Goal: Task Accomplishment & Management: Manage account settings

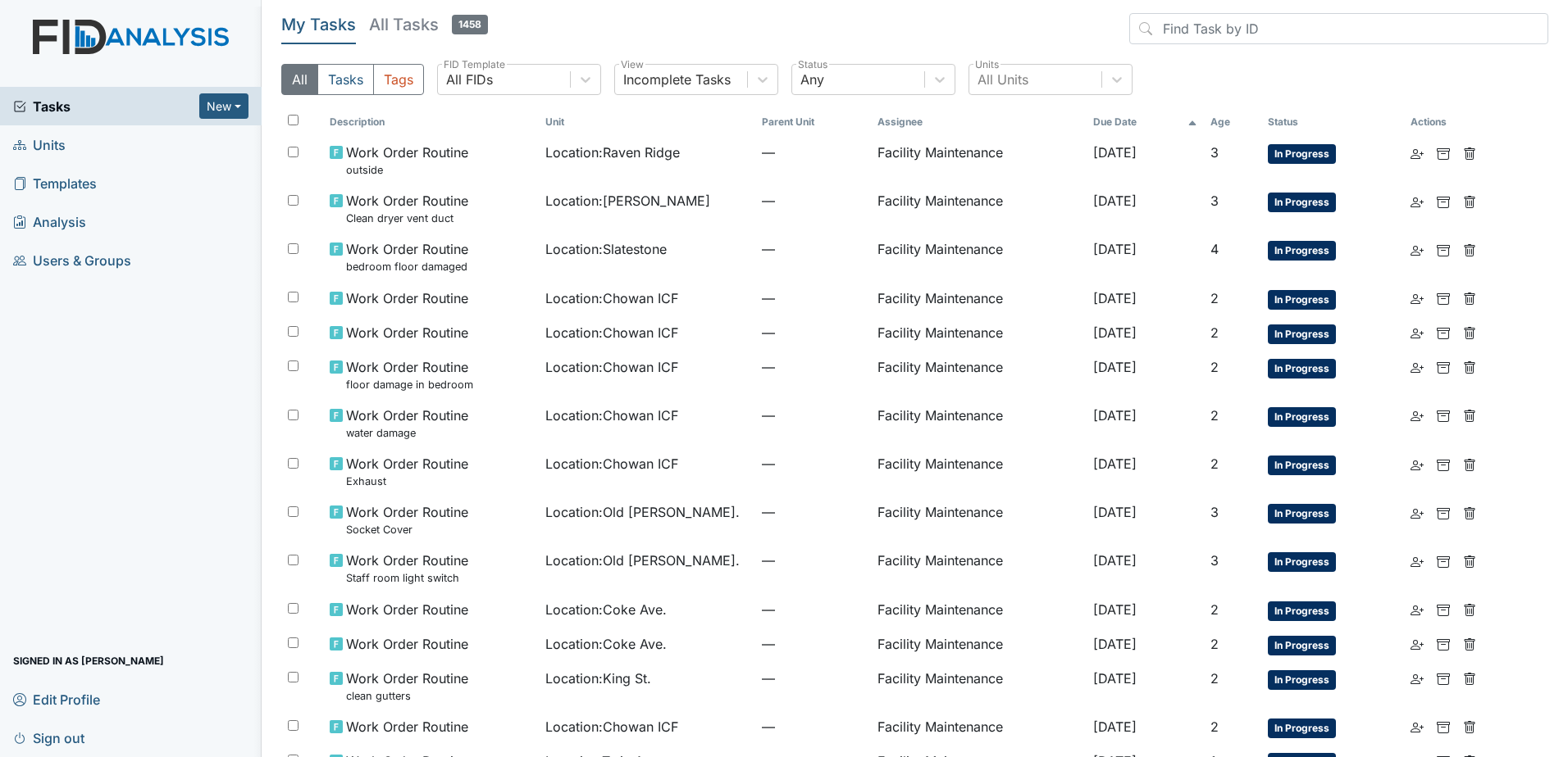
click at [64, 104] on span "Tasks" at bounding box center [106, 106] width 186 height 19
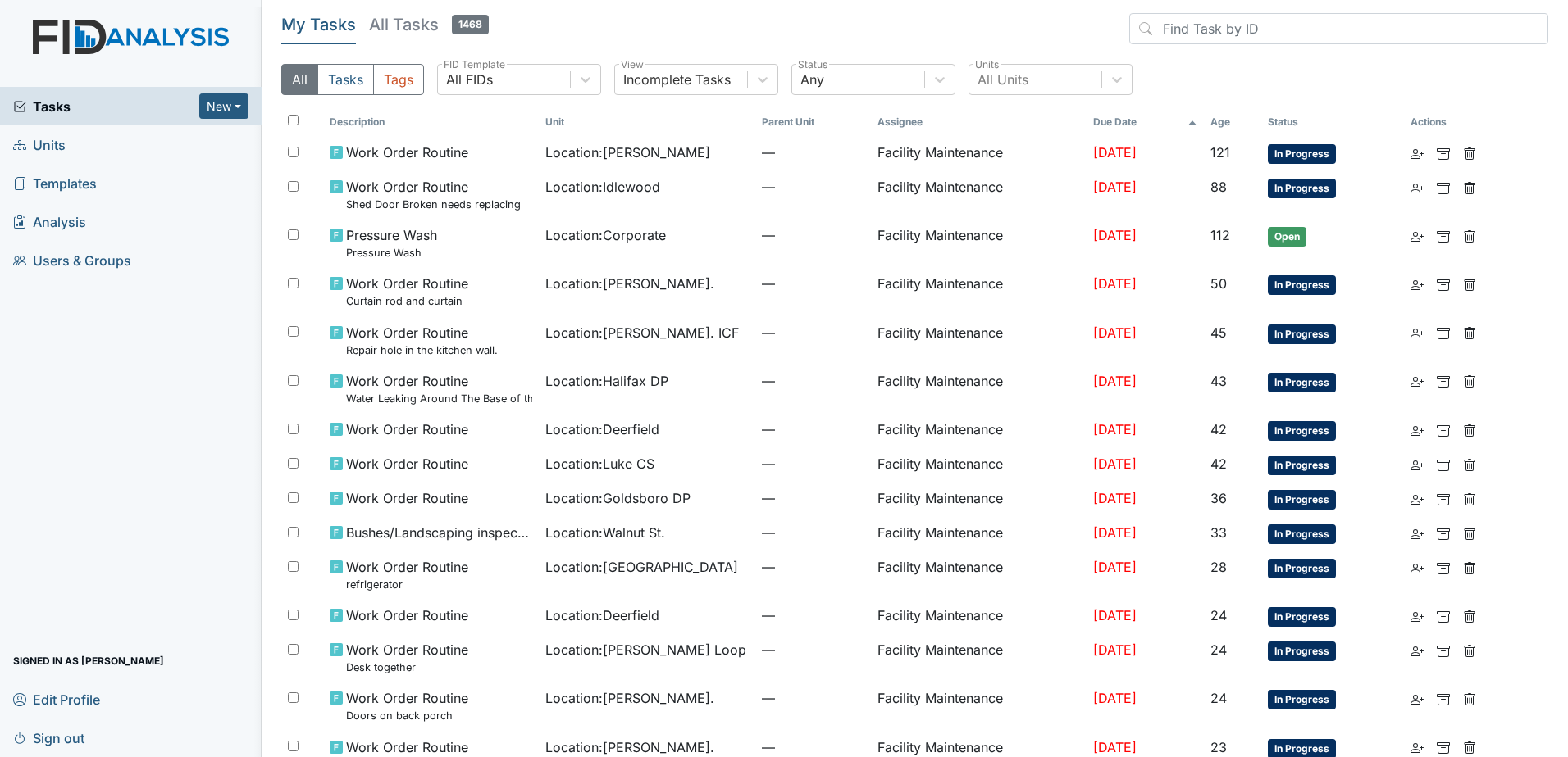
click at [1023, 60] on div "My Tasks All Tasks 1468 All Tasks Tags All FIDs FID Template Incomplete Tasks V…" at bounding box center [915, 61] width 1267 height 95
click at [1026, 82] on div "All Units" at bounding box center [1003, 79] width 51 height 19
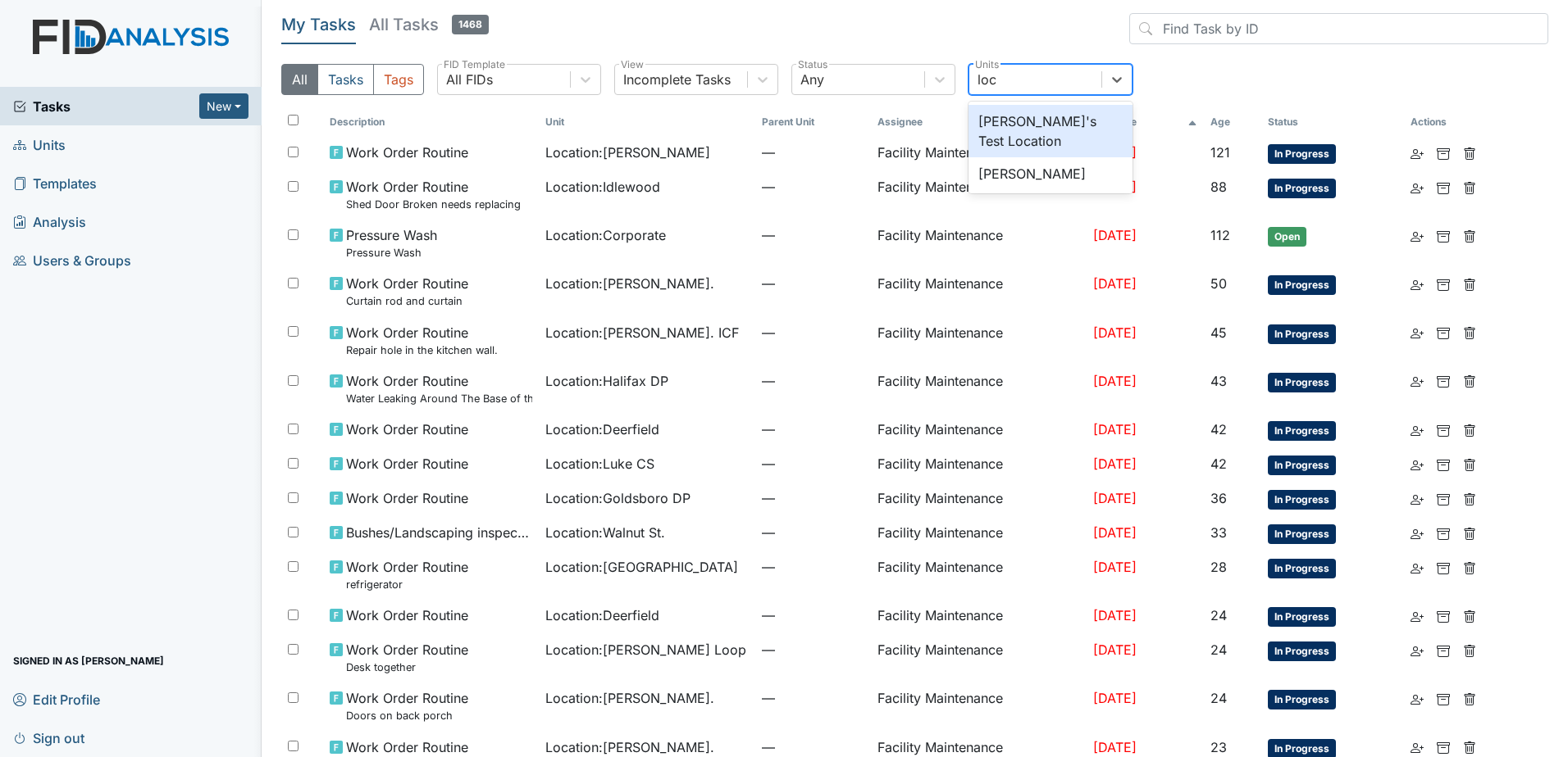
type input "lock"
click at [1032, 117] on div "[PERSON_NAME]" at bounding box center [1051, 121] width 164 height 33
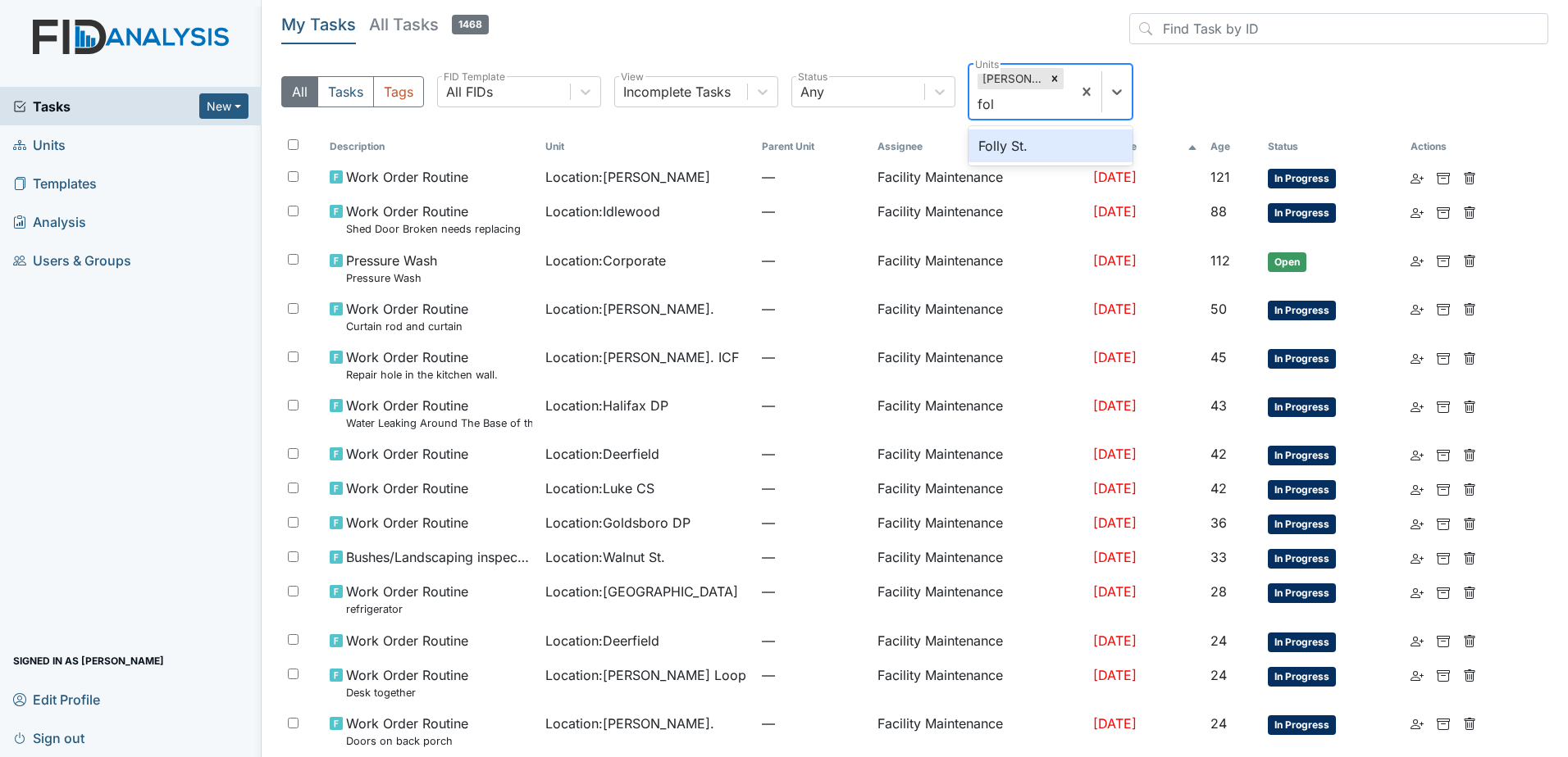
type input "folly"
click at [1036, 145] on div "Folly St." at bounding box center [1051, 146] width 164 height 33
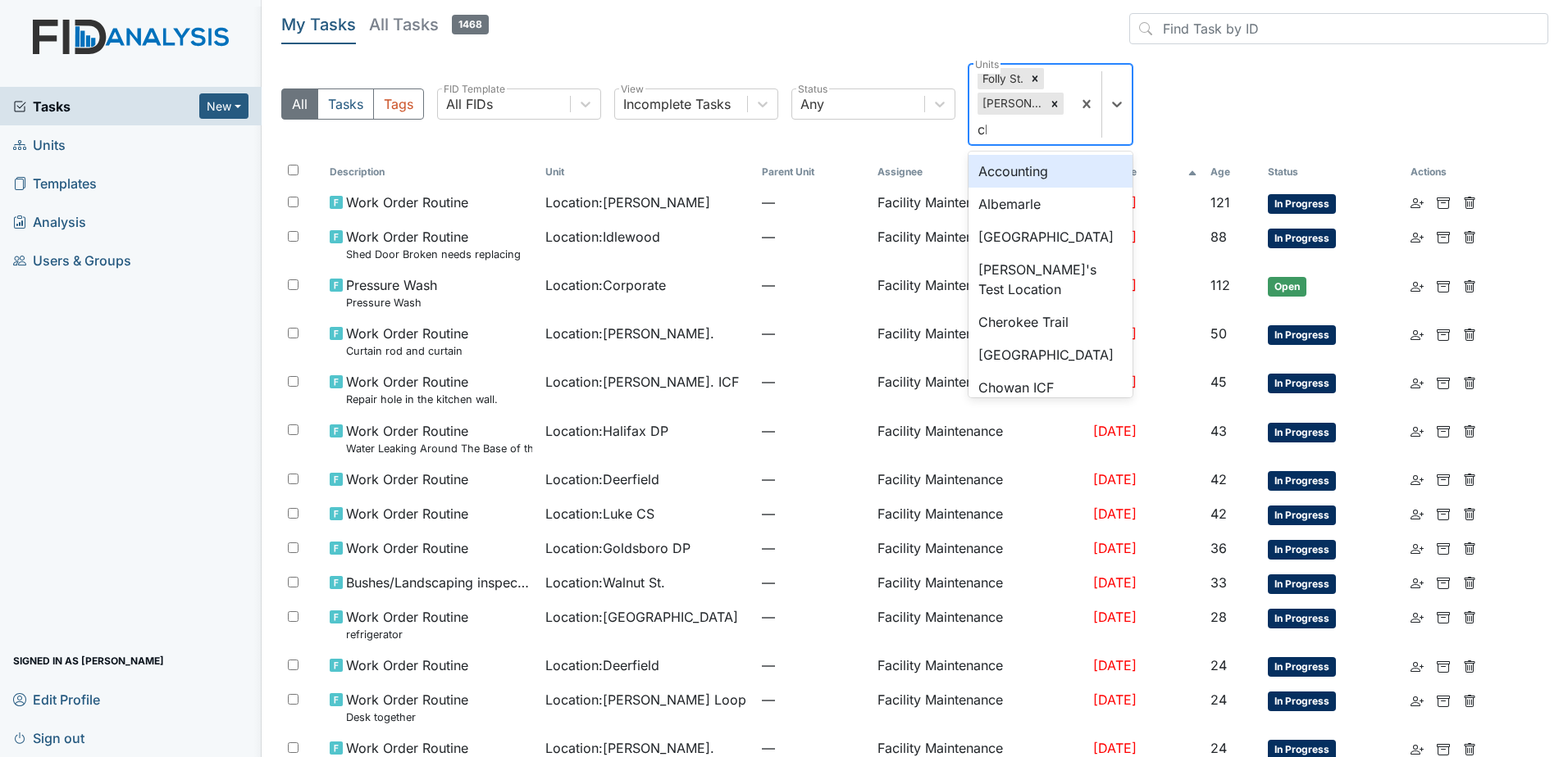
type input "cher"
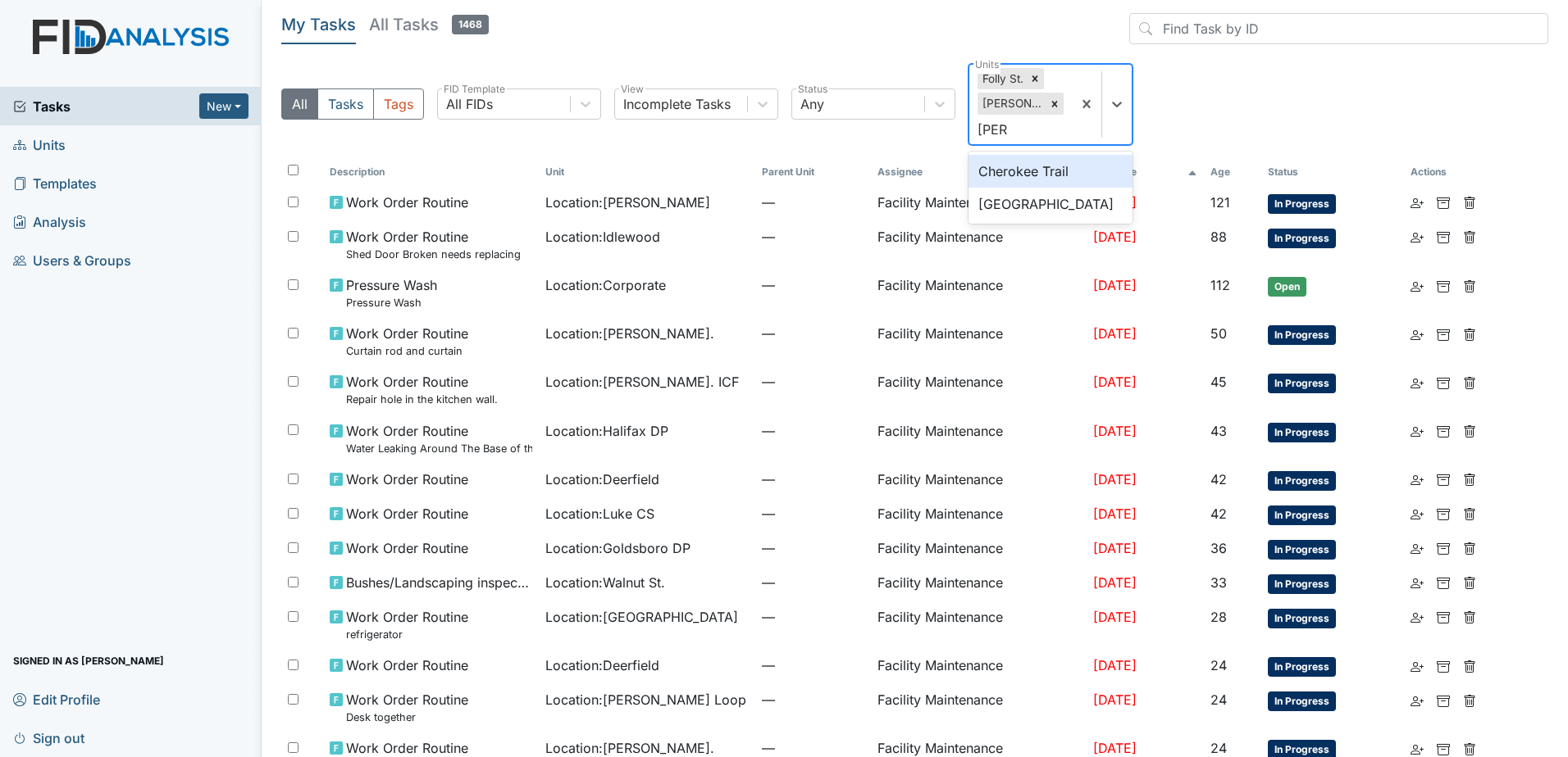
click at [1053, 175] on div "Cherokee Trail" at bounding box center [1051, 170] width 164 height 33
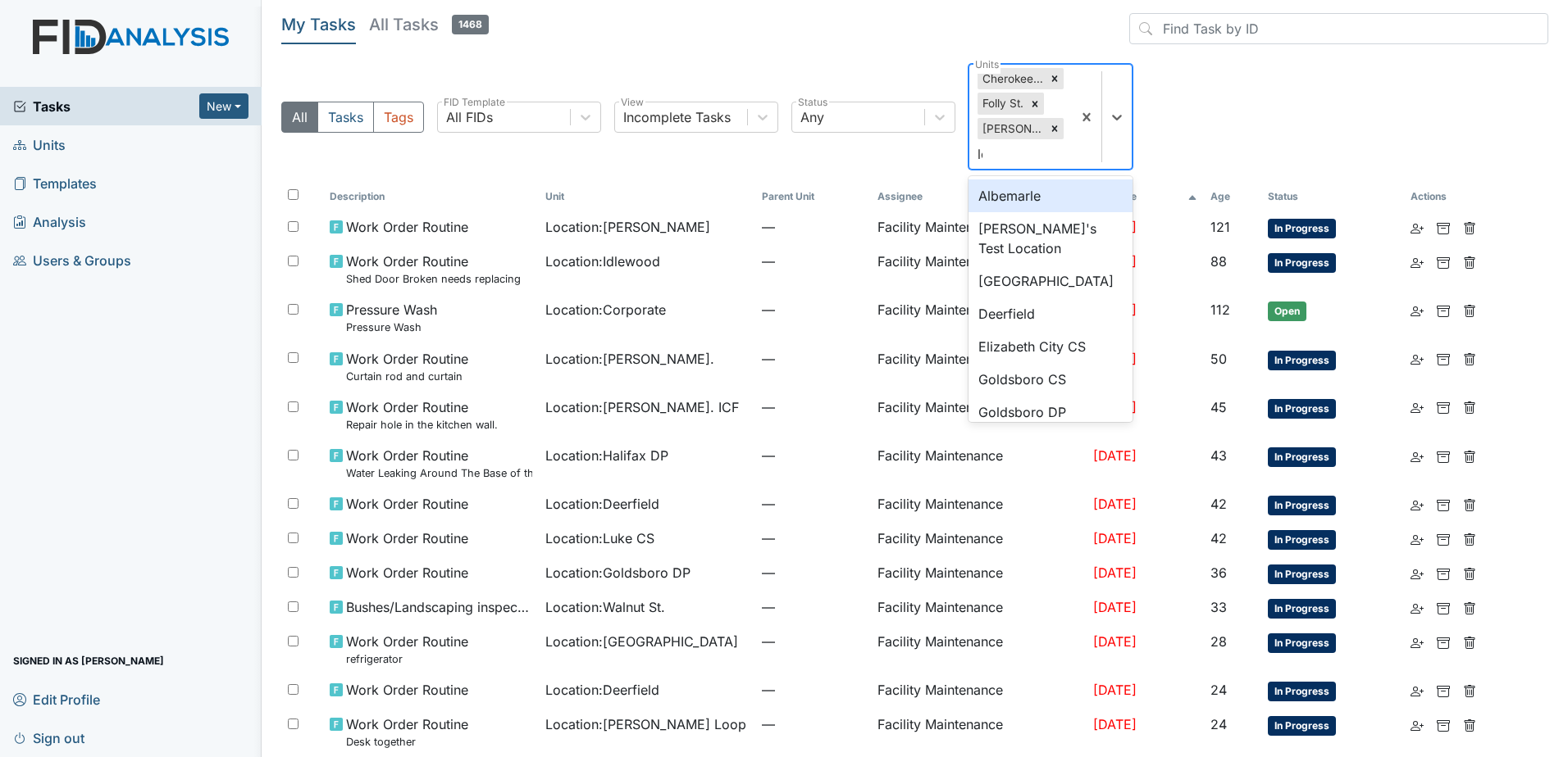
type input "lel"
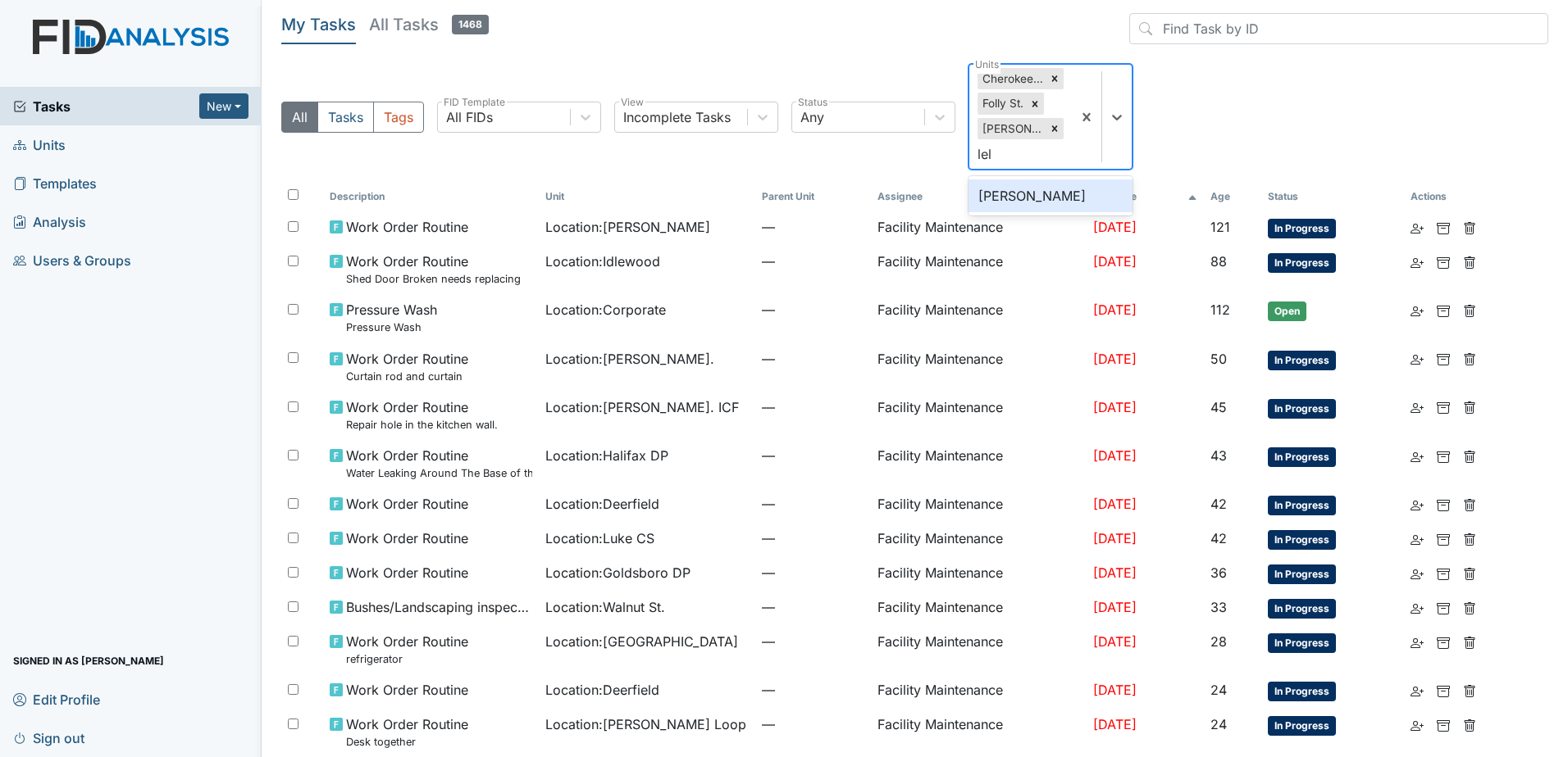
click at [1053, 191] on div "Leland DP" at bounding box center [1051, 195] width 164 height 33
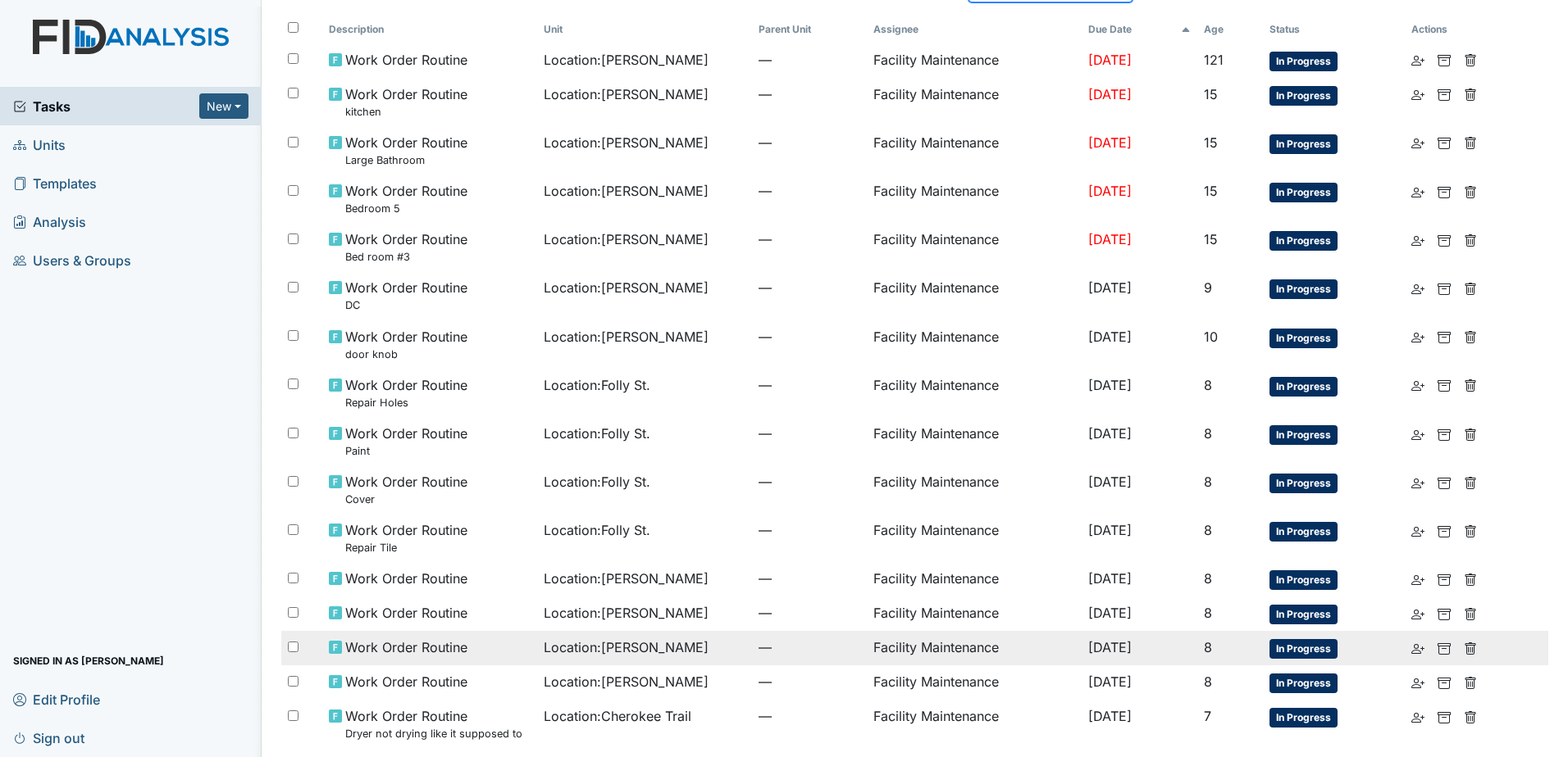
scroll to position [110, 0]
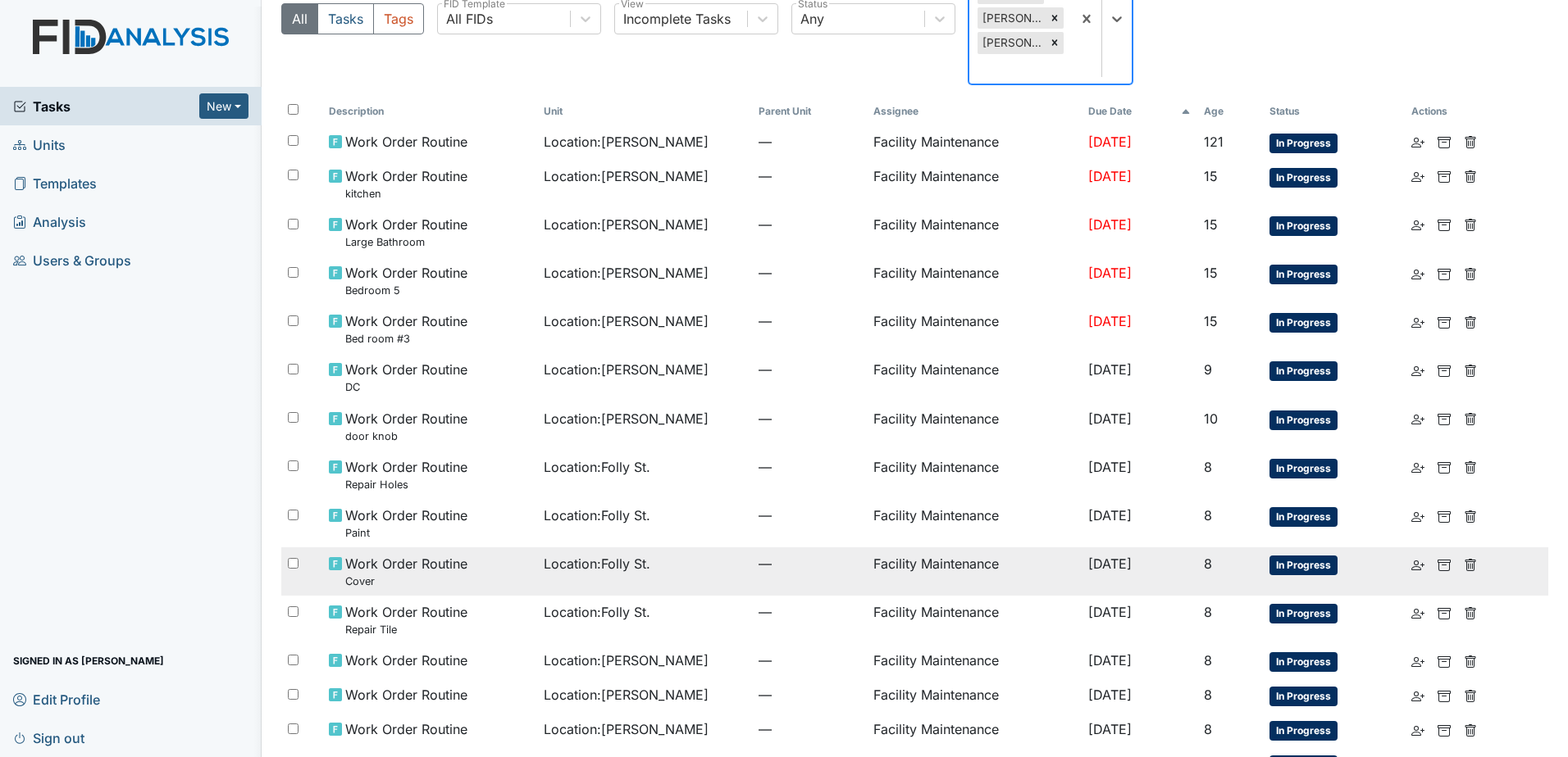
click at [796, 554] on span "—" at bounding box center [809, 564] width 102 height 19
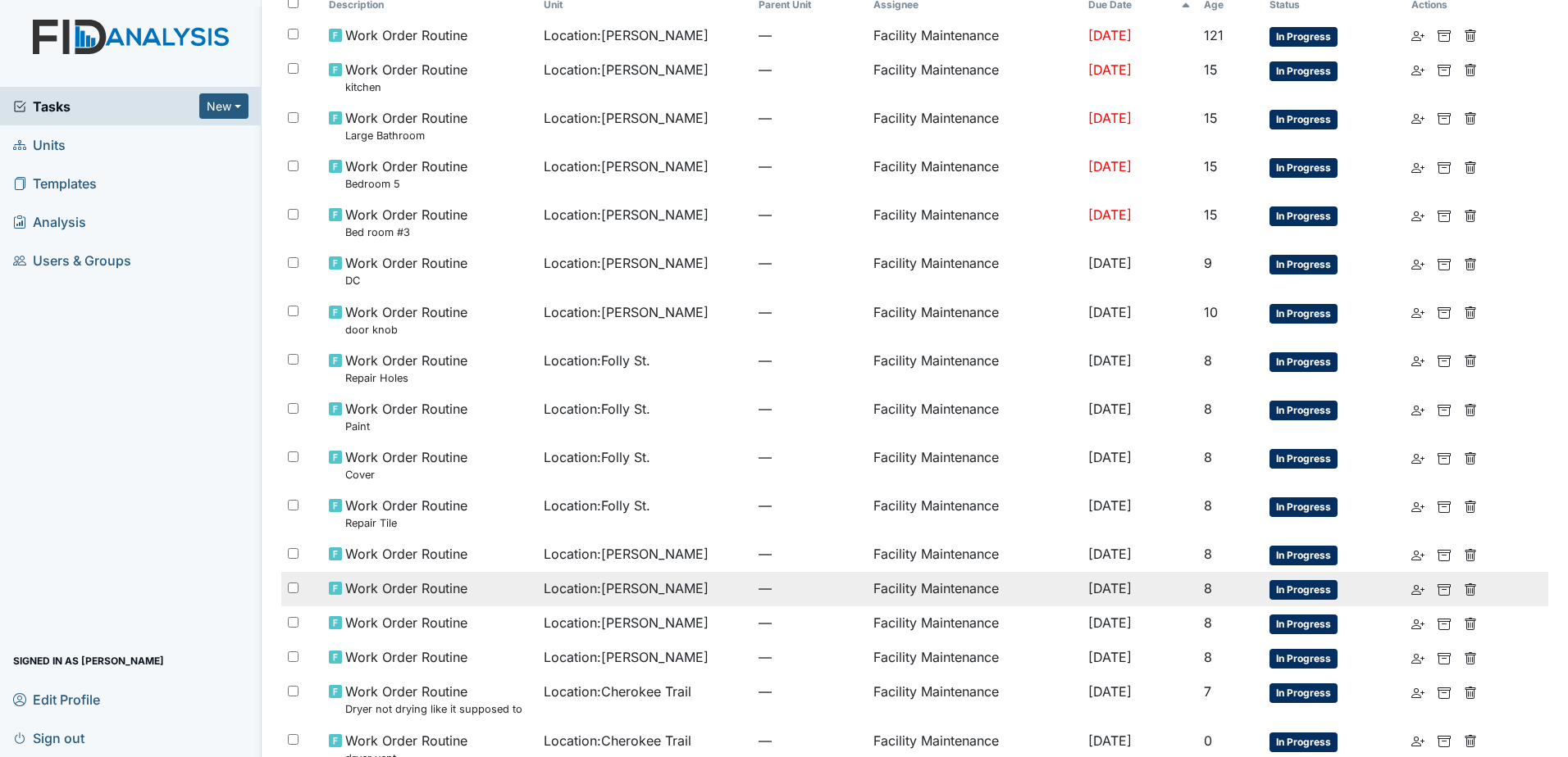
scroll to position [246, 0]
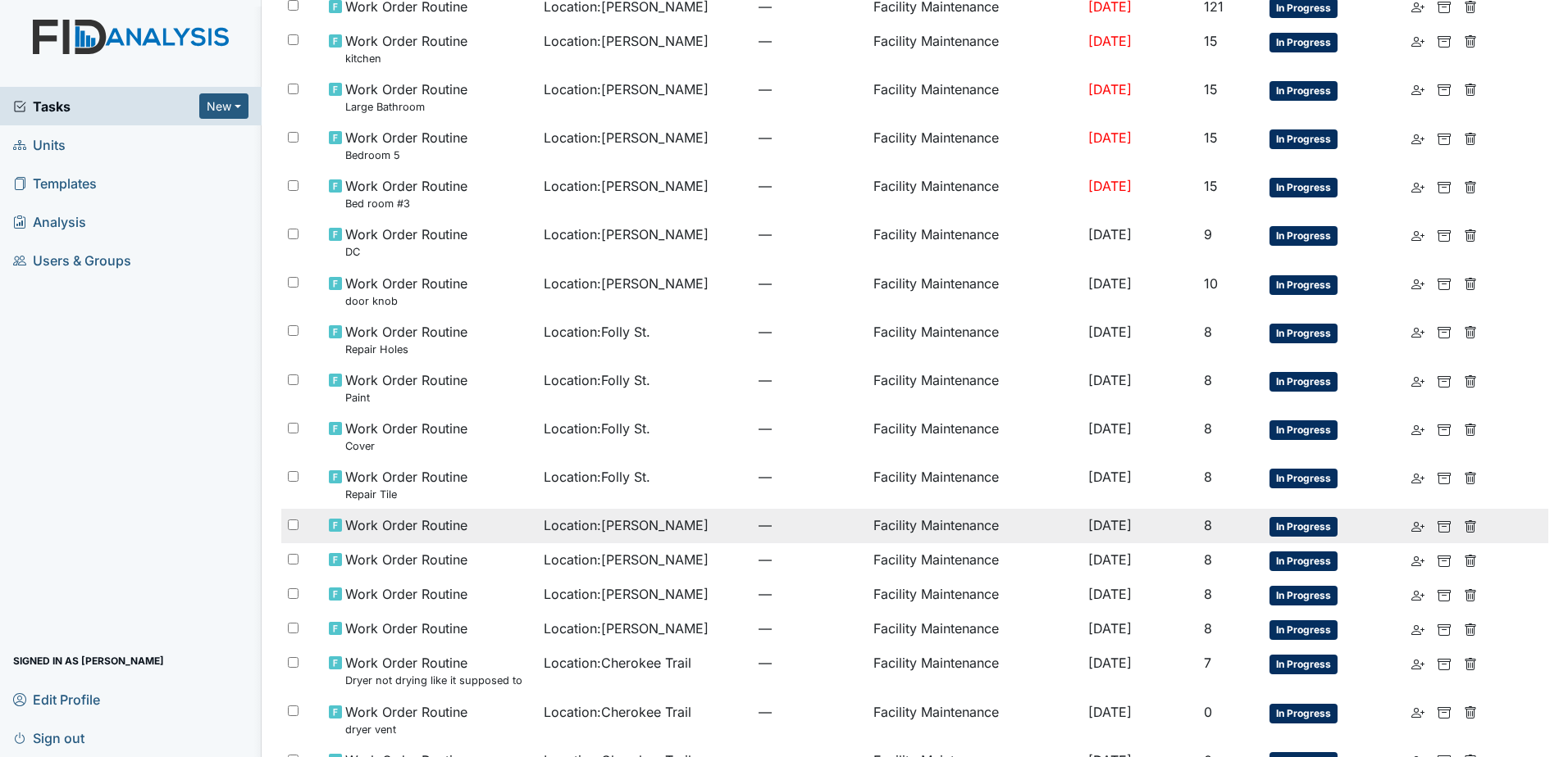
click at [597, 516] on span "Location : Lockwood" at bounding box center [626, 526] width 165 height 19
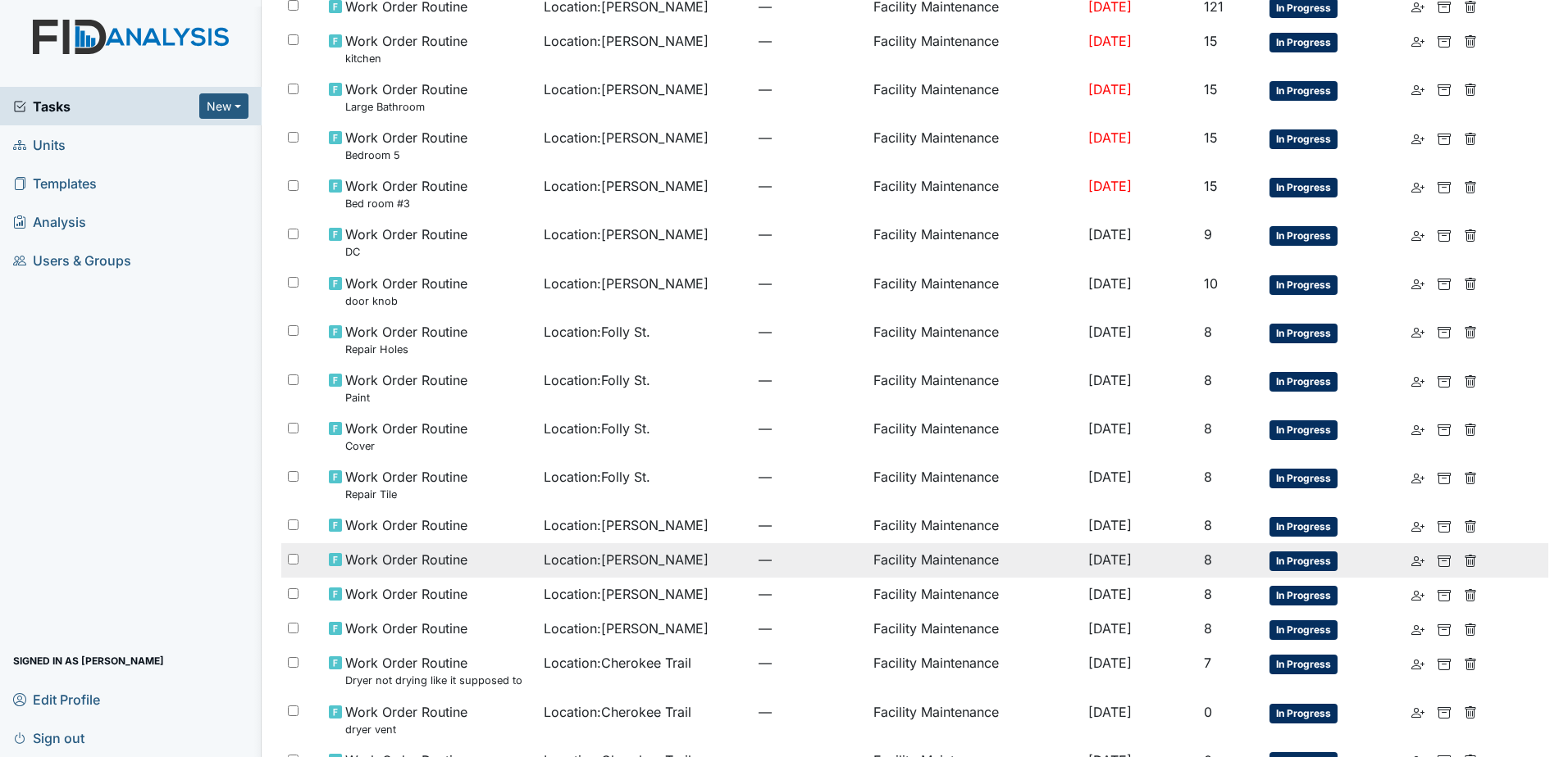
click at [611, 550] on span "Location : Lockwood" at bounding box center [626, 560] width 165 height 19
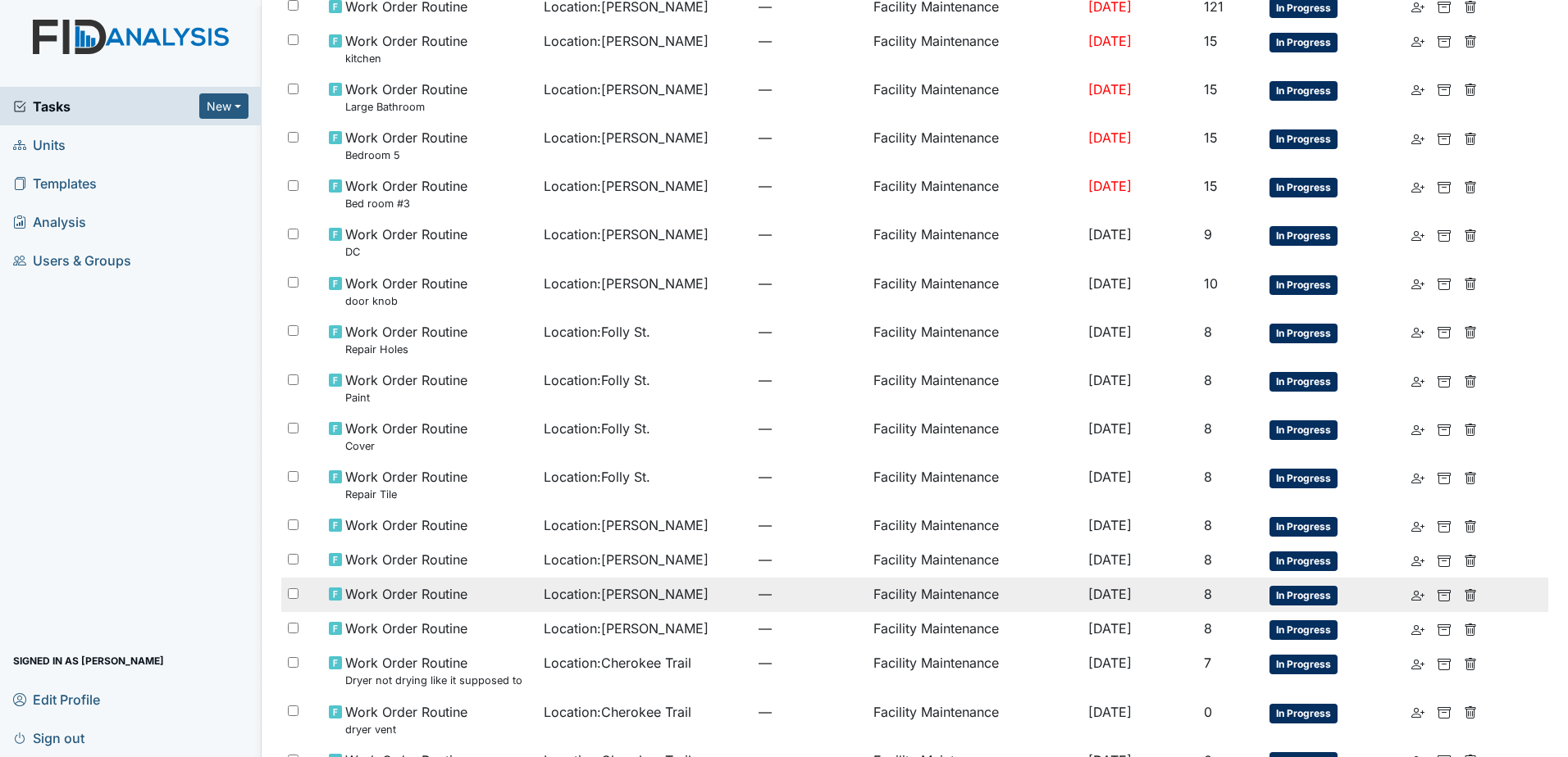
click at [613, 585] on span "Location : Lockwood" at bounding box center [626, 594] width 165 height 19
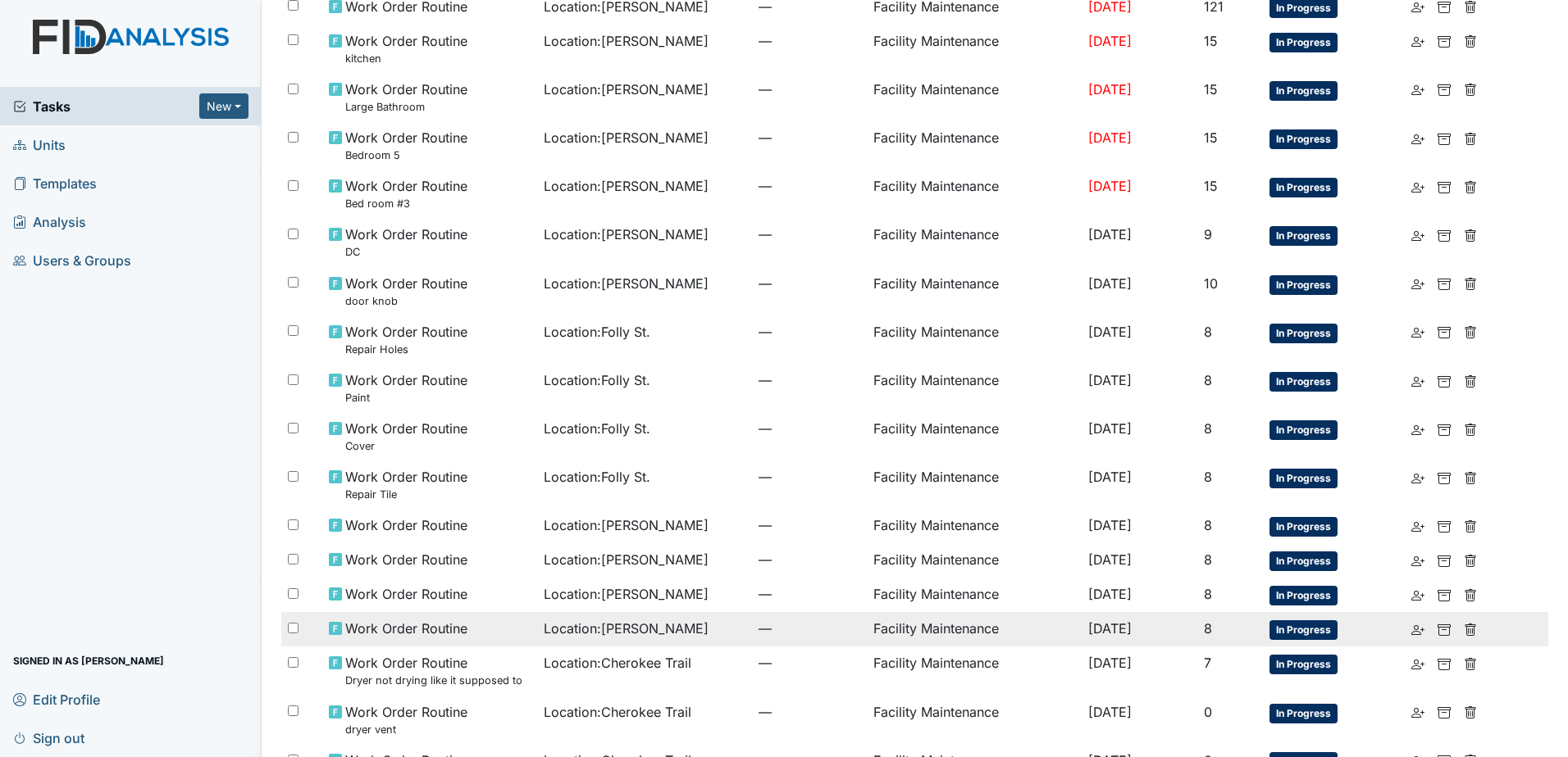
click at [513, 619] on div "Work Order Routine" at bounding box center [430, 629] width 202 height 19
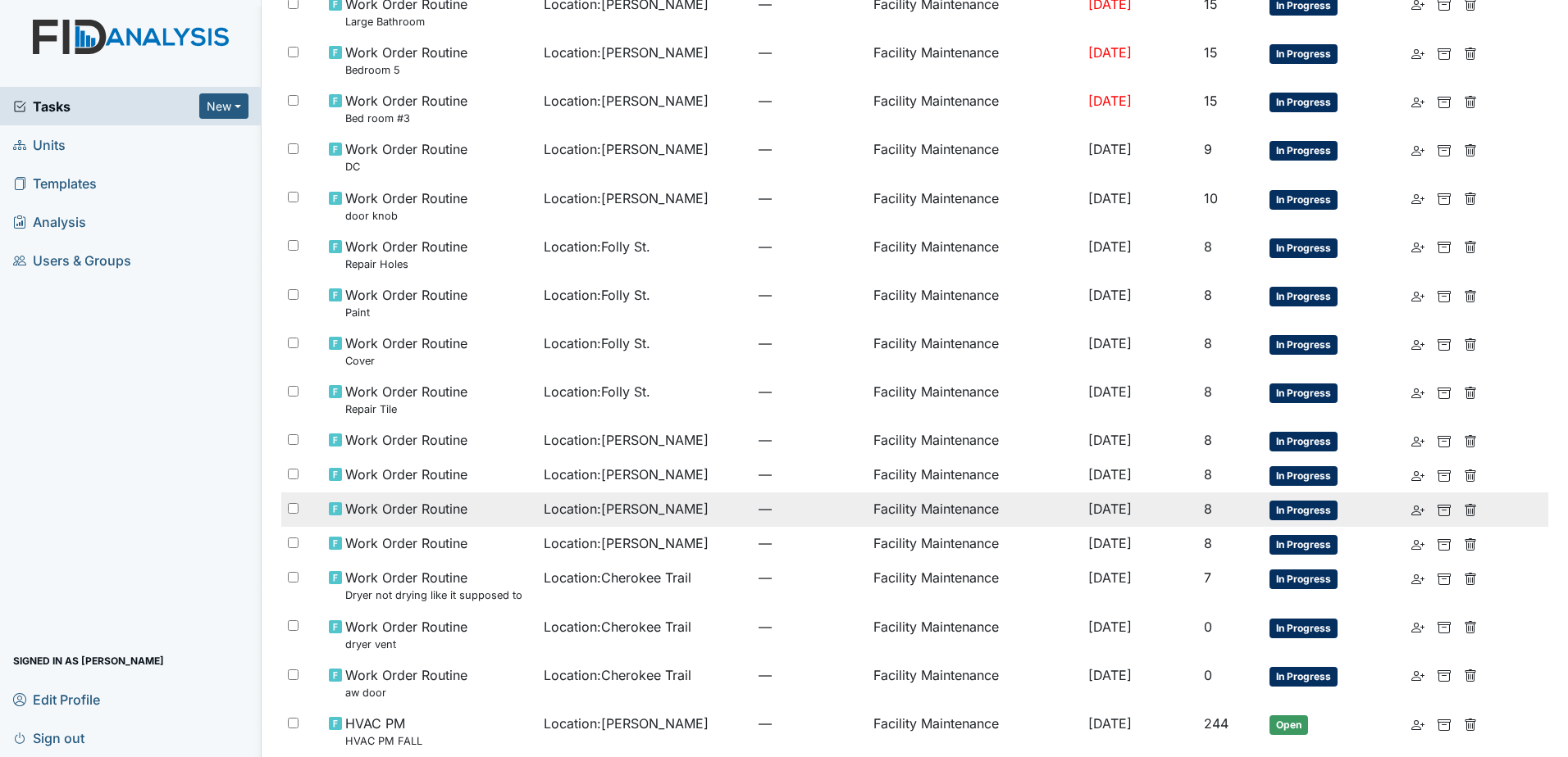
scroll to position [492, 0]
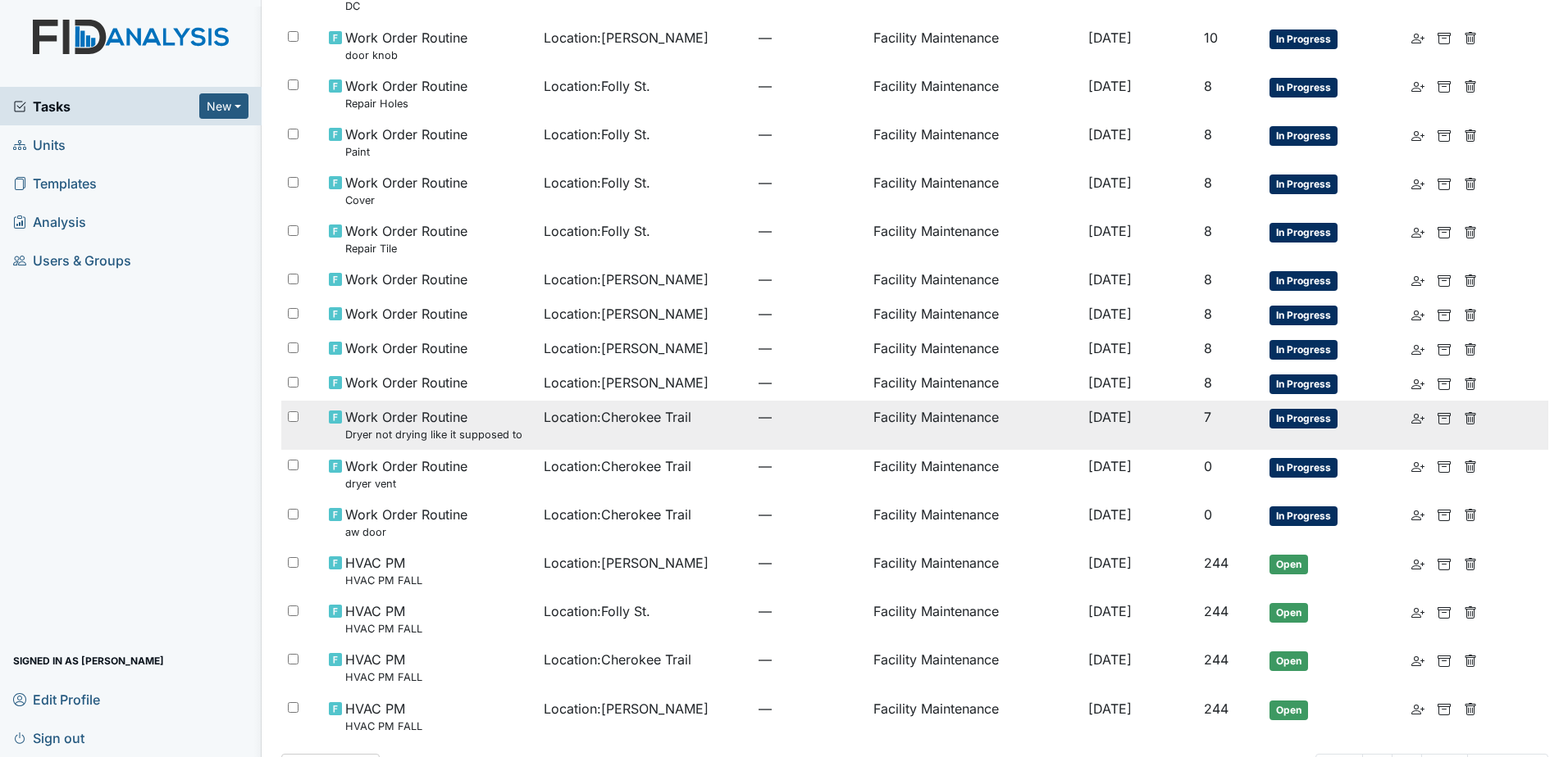
click at [793, 404] on td "—" at bounding box center [810, 425] width 115 height 49
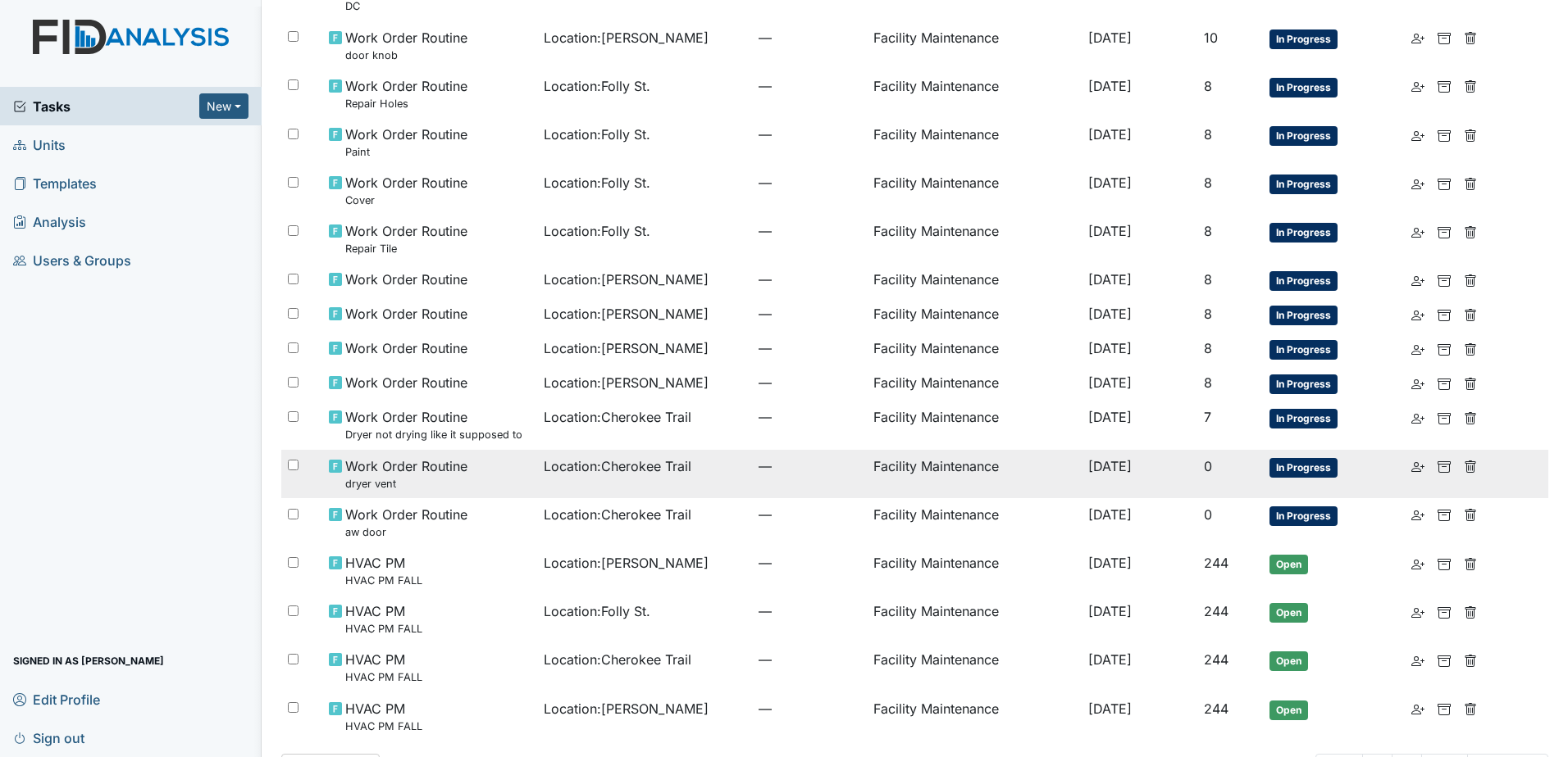
click at [540, 457] on td "Location : Cherokee Trail" at bounding box center [644, 473] width 215 height 49
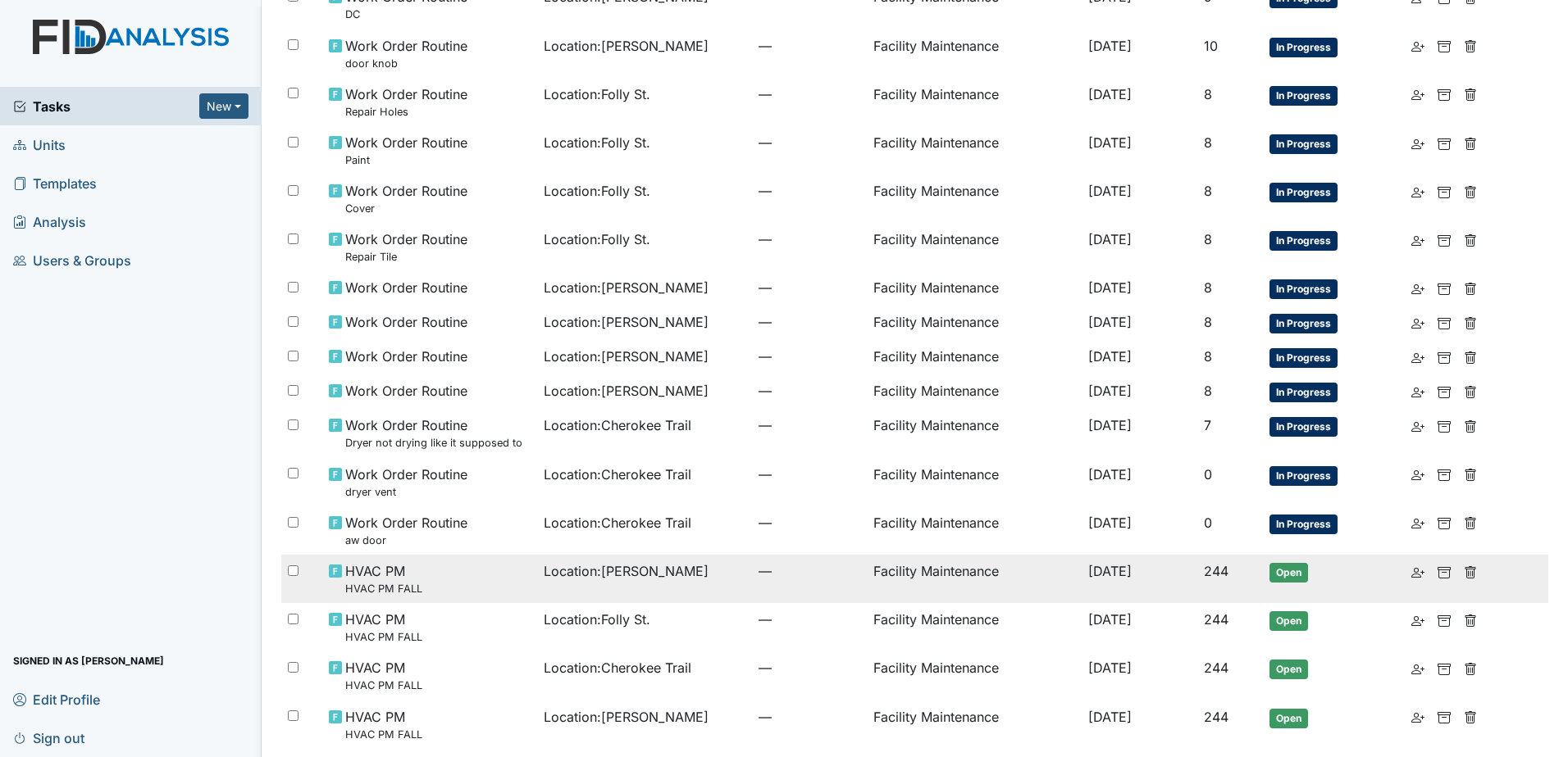
scroll to position [520, 0]
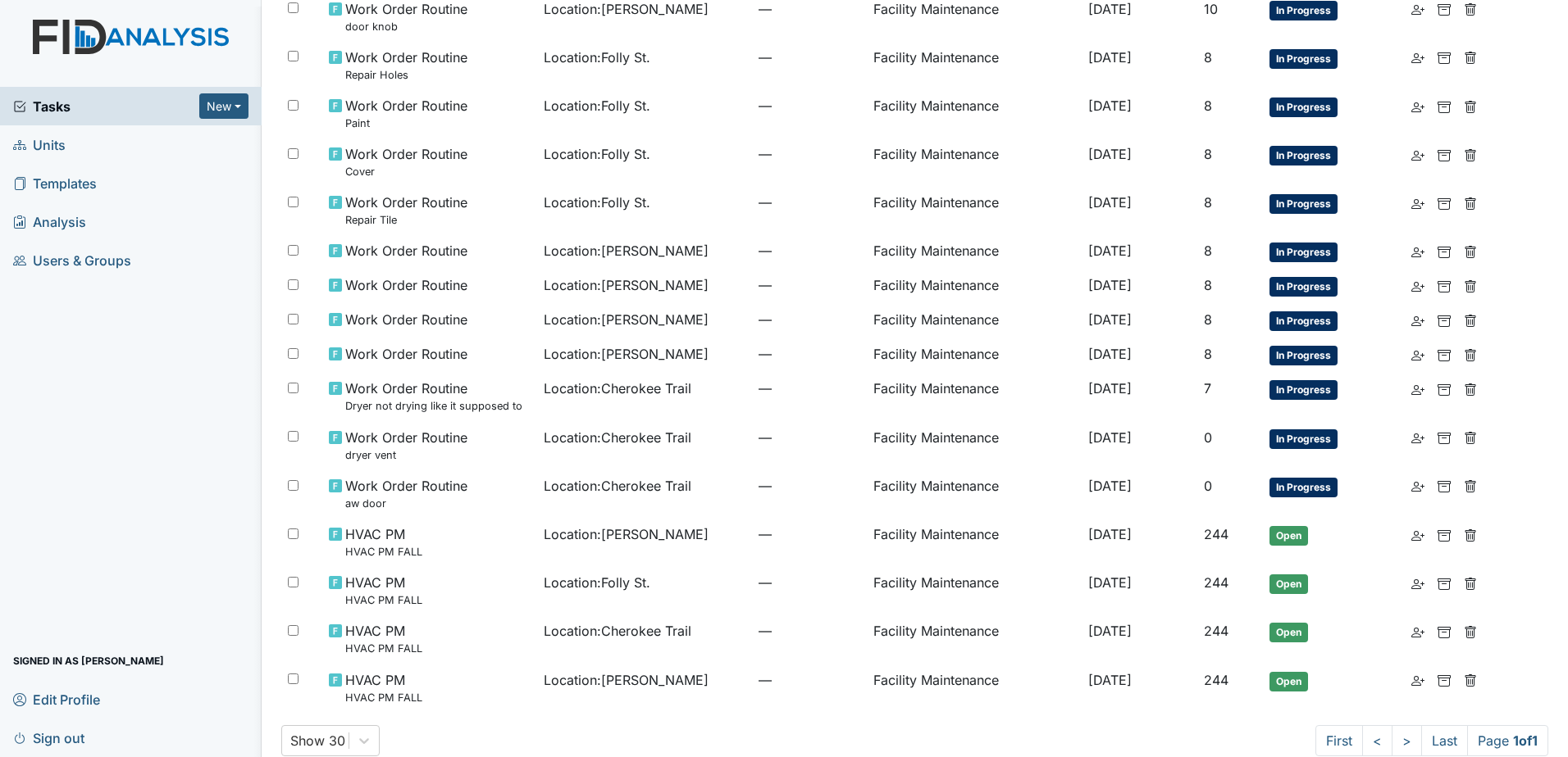
click at [37, 742] on span "Sign out" at bounding box center [49, 738] width 72 height 26
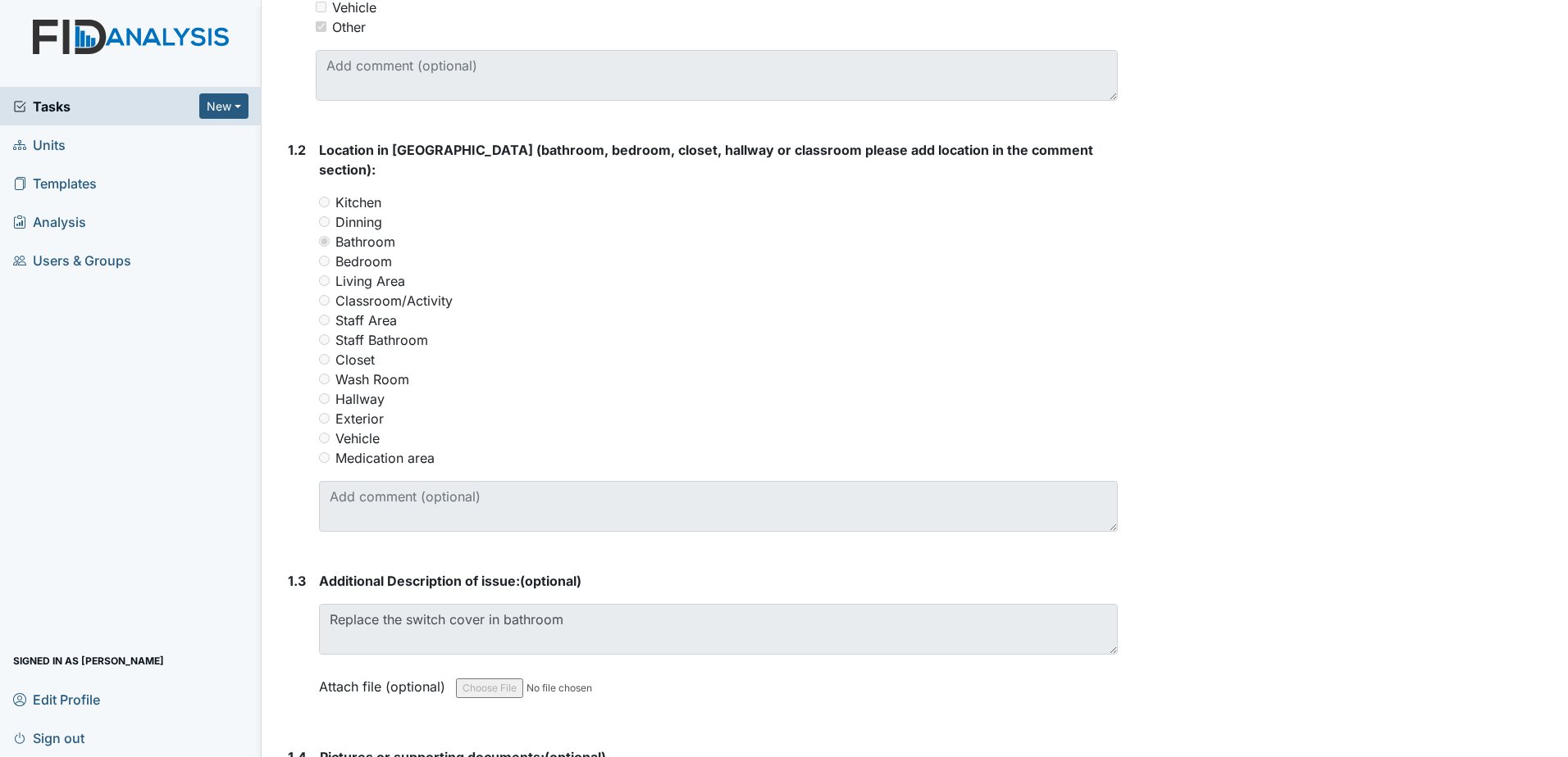
scroll to position [574, 0]
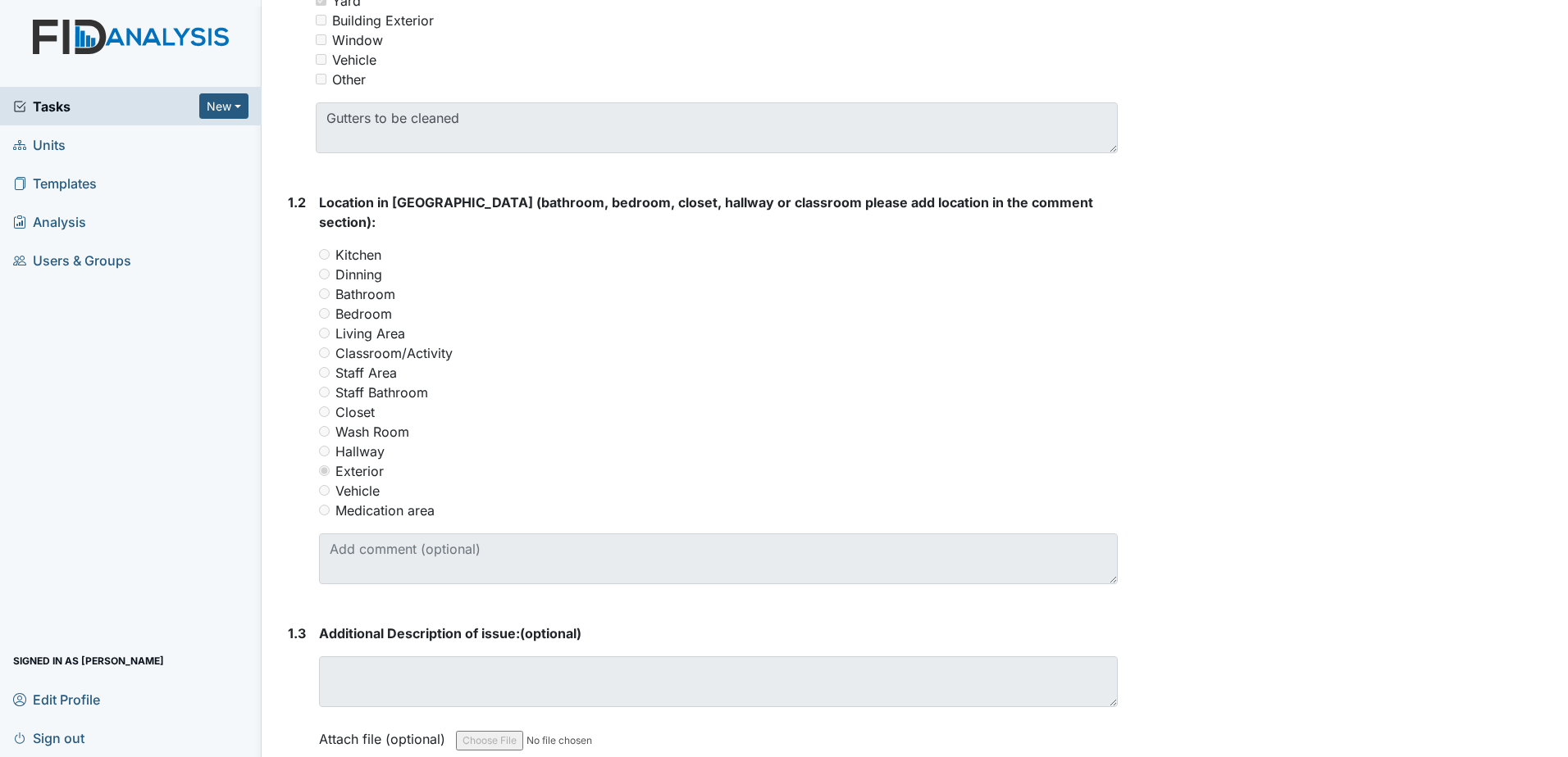
scroll to position [492, 0]
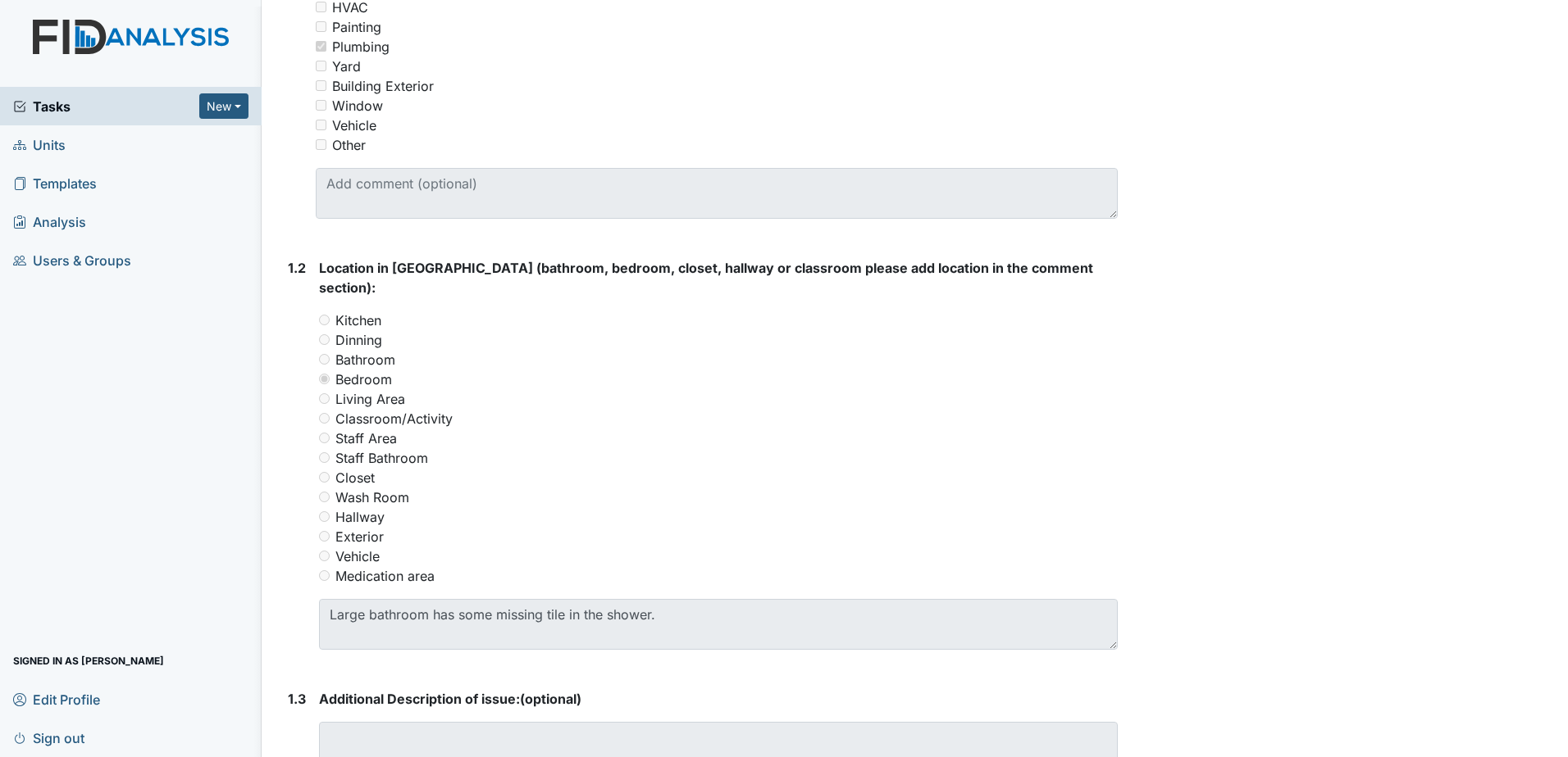
scroll to position [574, 0]
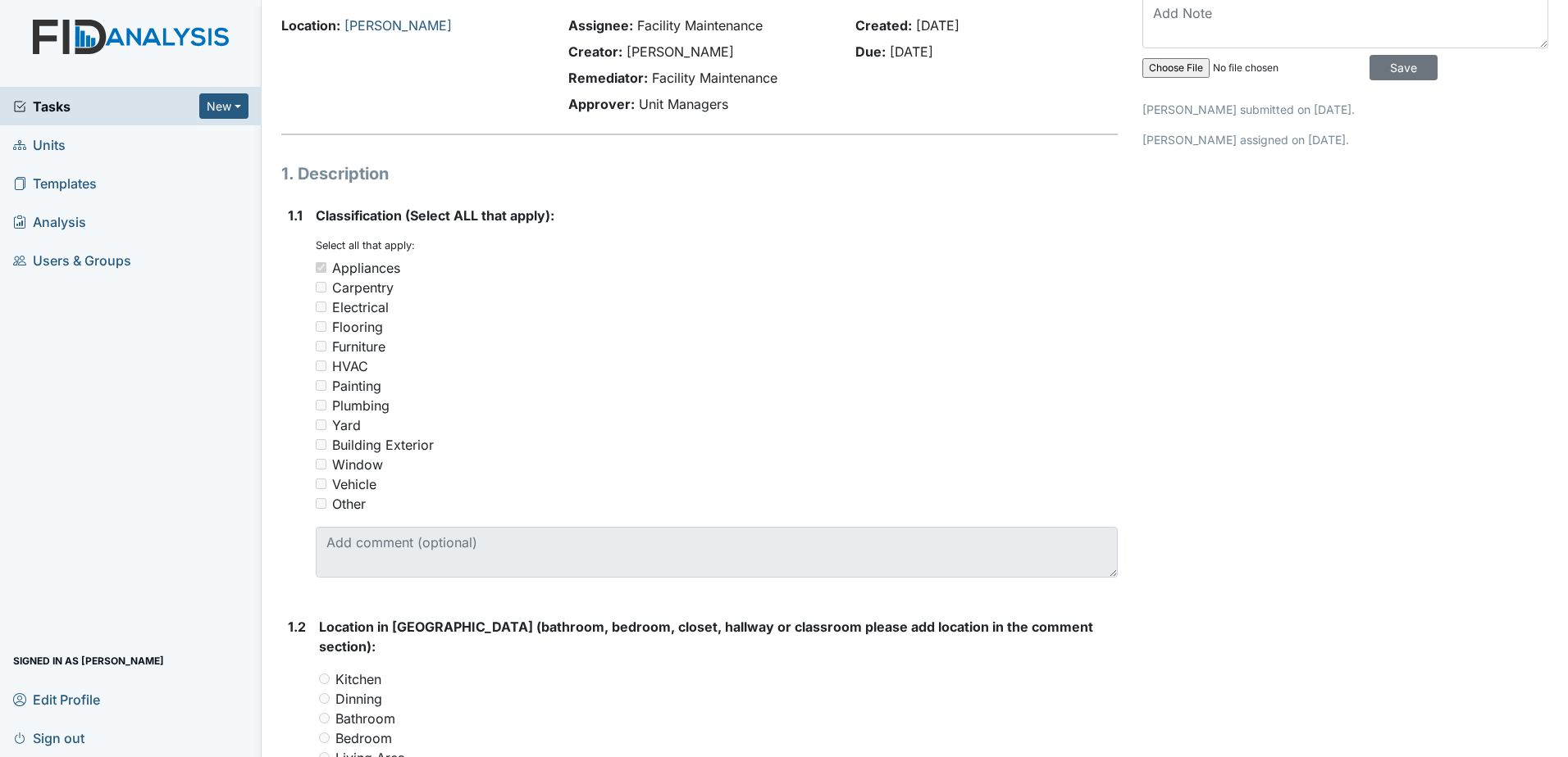
scroll to position [410, 0]
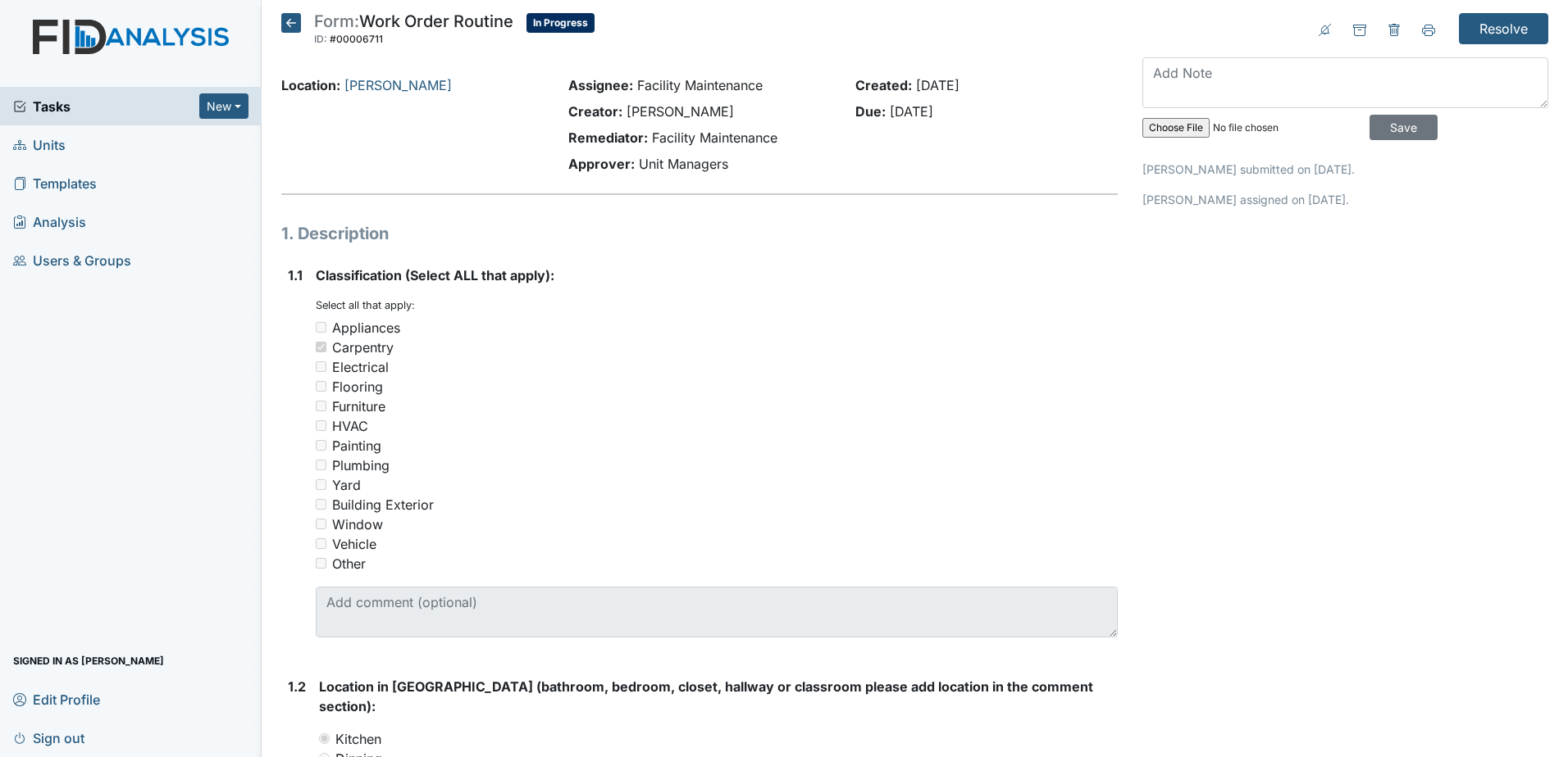
scroll to position [328, 0]
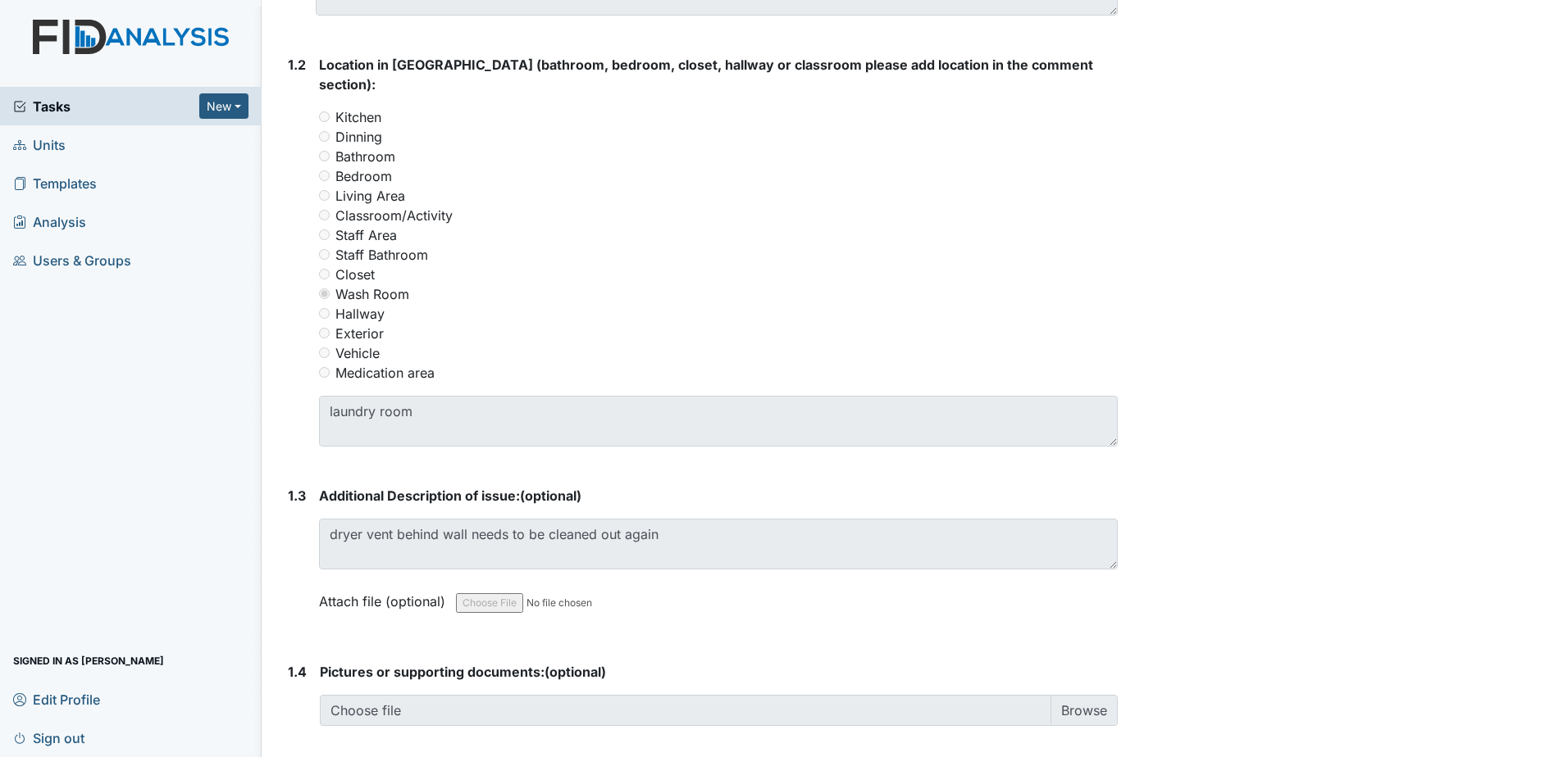
scroll to position [655, 0]
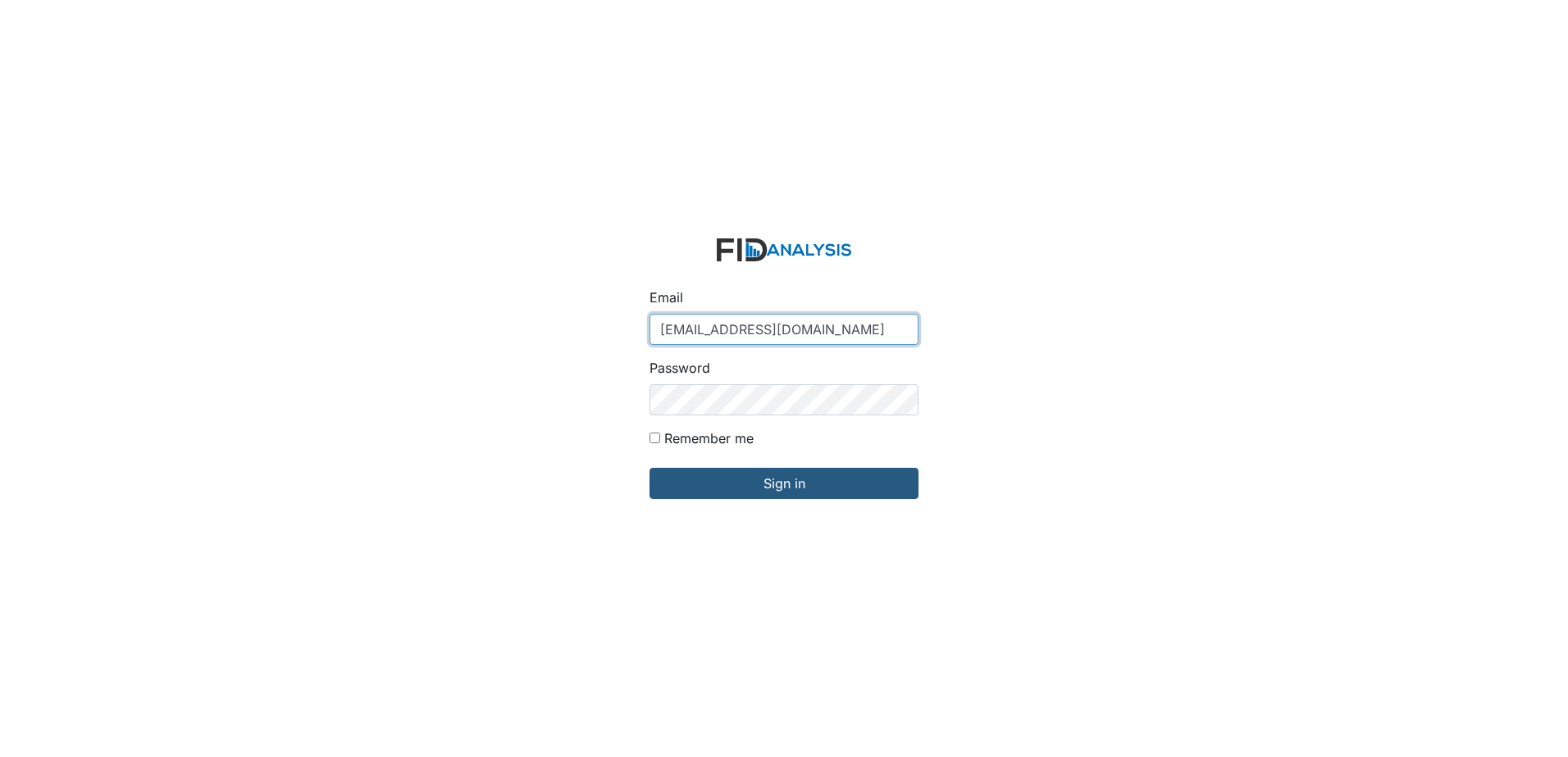
click at [779, 329] on input "zsmith@lifeincorporated.com" at bounding box center [784, 329] width 269 height 31
type input "[EMAIL_ADDRESS][DOMAIN_NAME]"
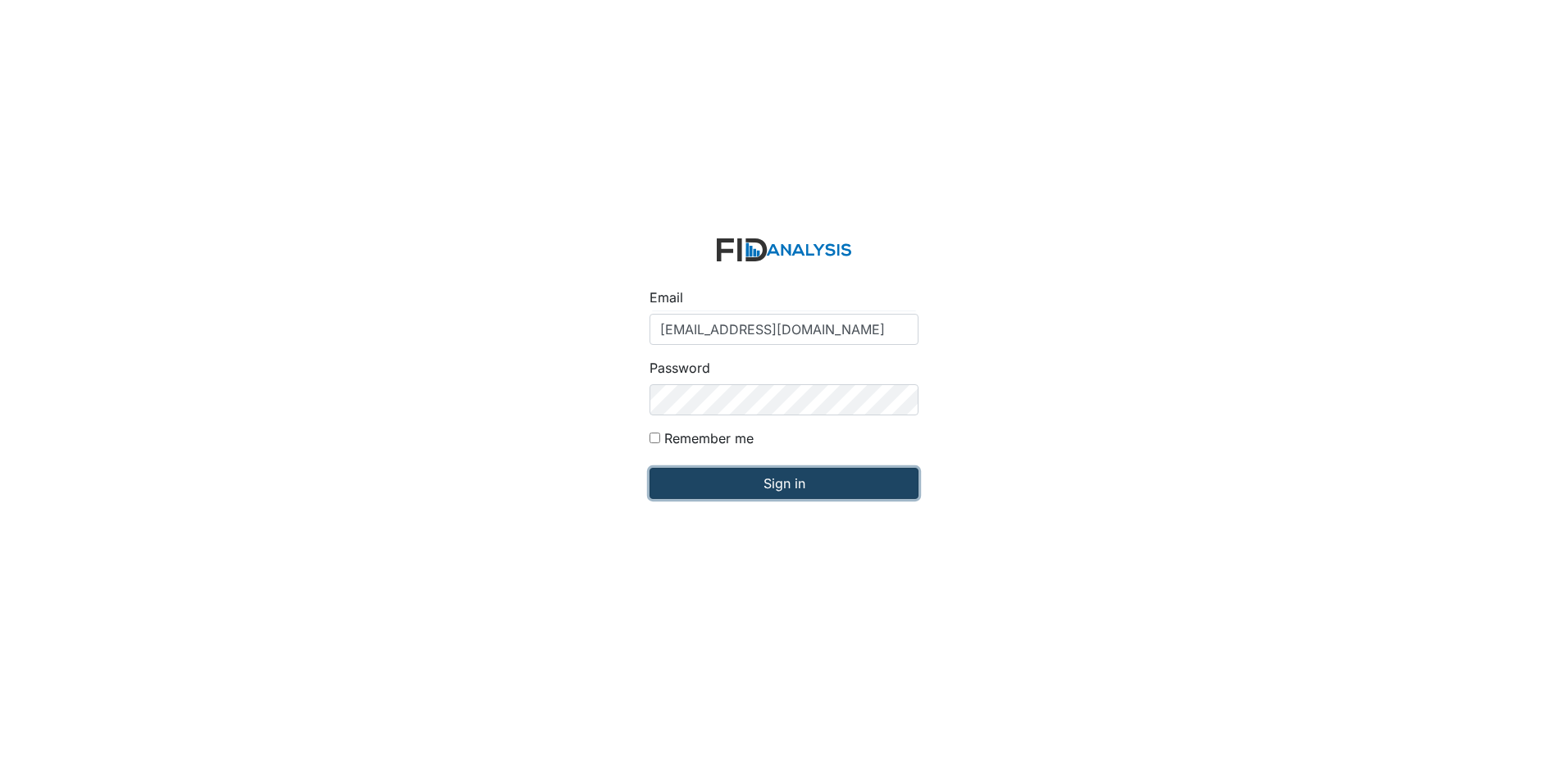
click at [781, 488] on input "Sign in" at bounding box center [784, 483] width 269 height 31
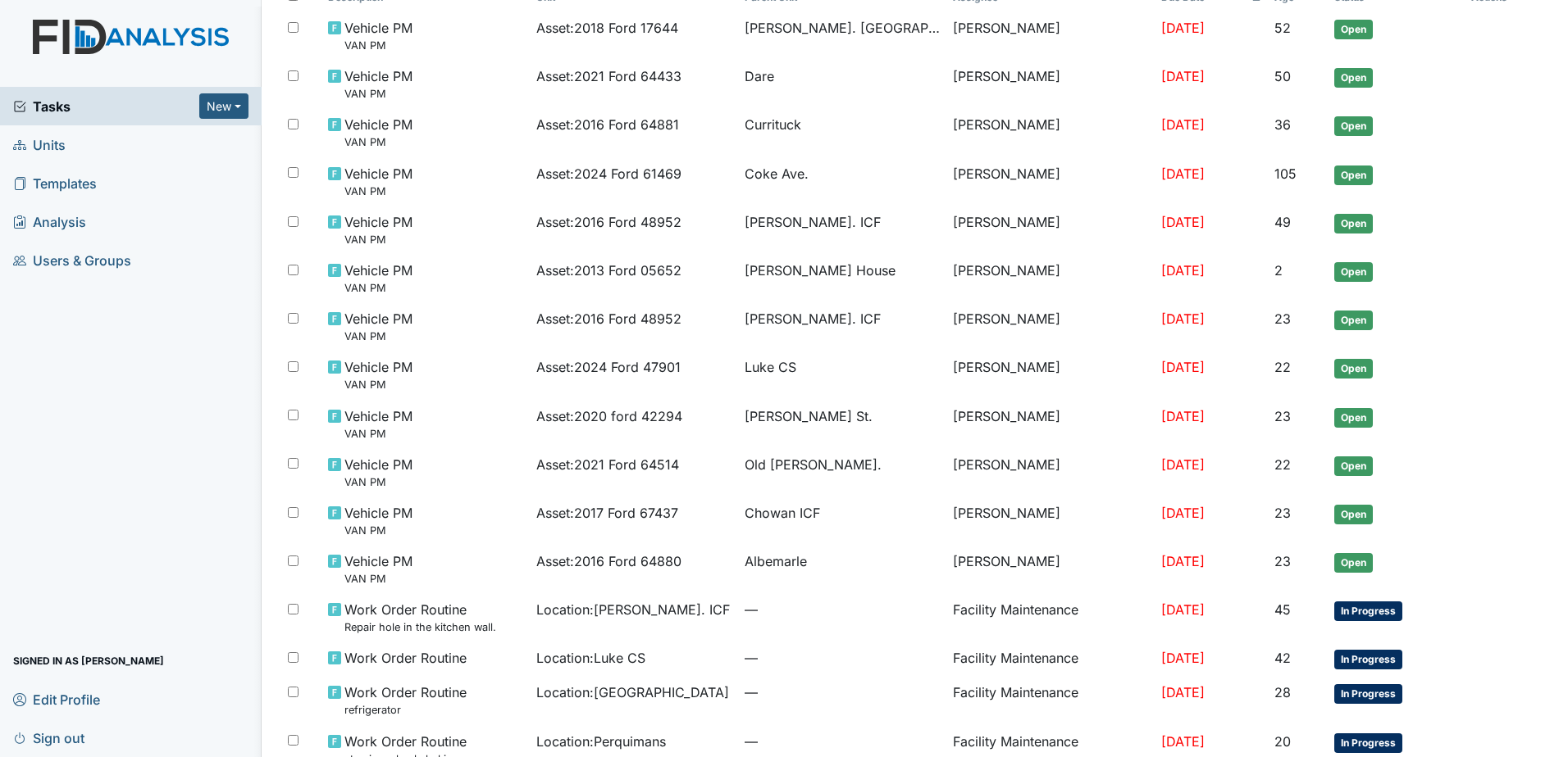
scroll to position [438, 0]
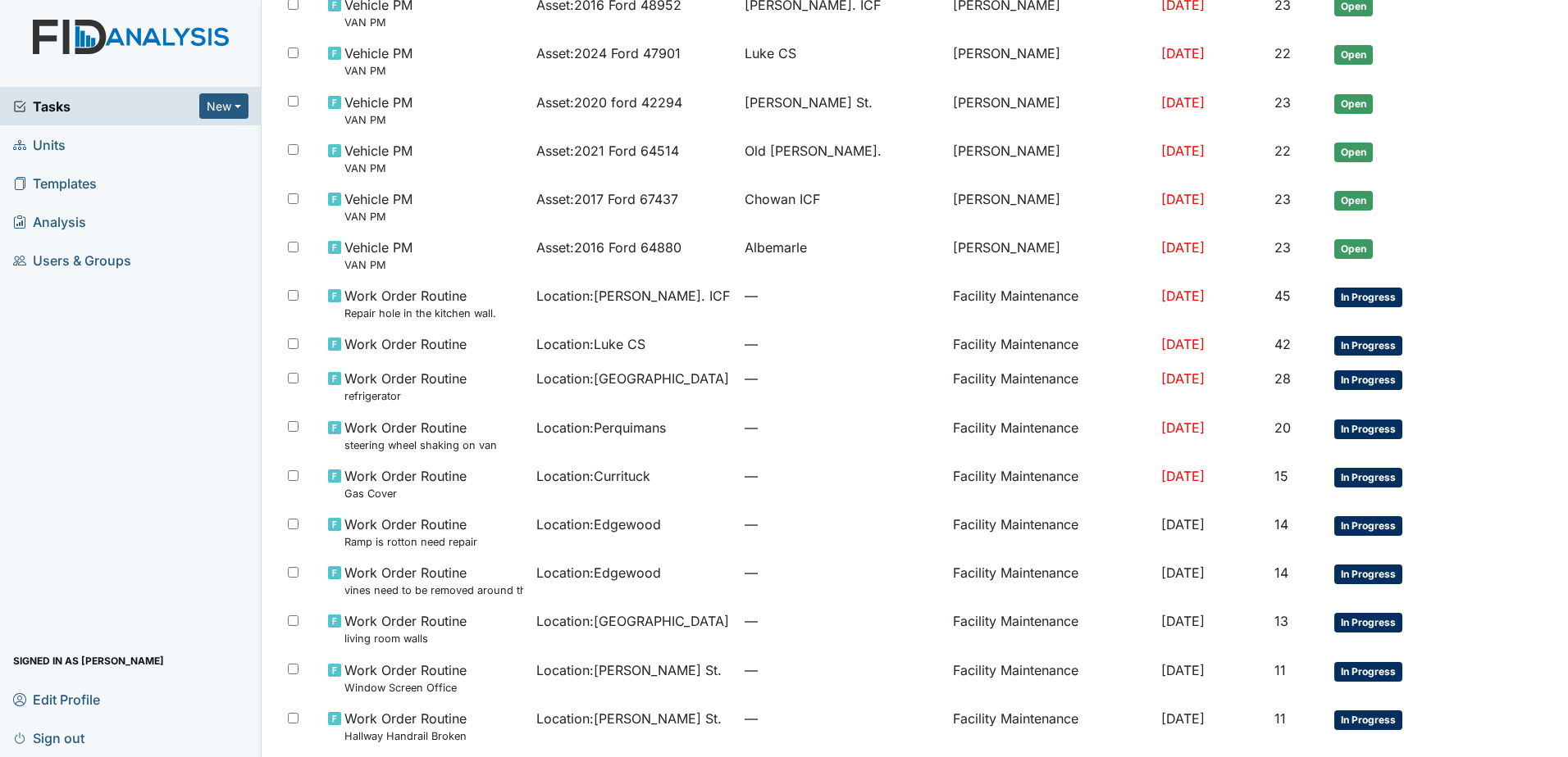
click at [76, 734] on span "Sign out" at bounding box center [49, 738] width 72 height 26
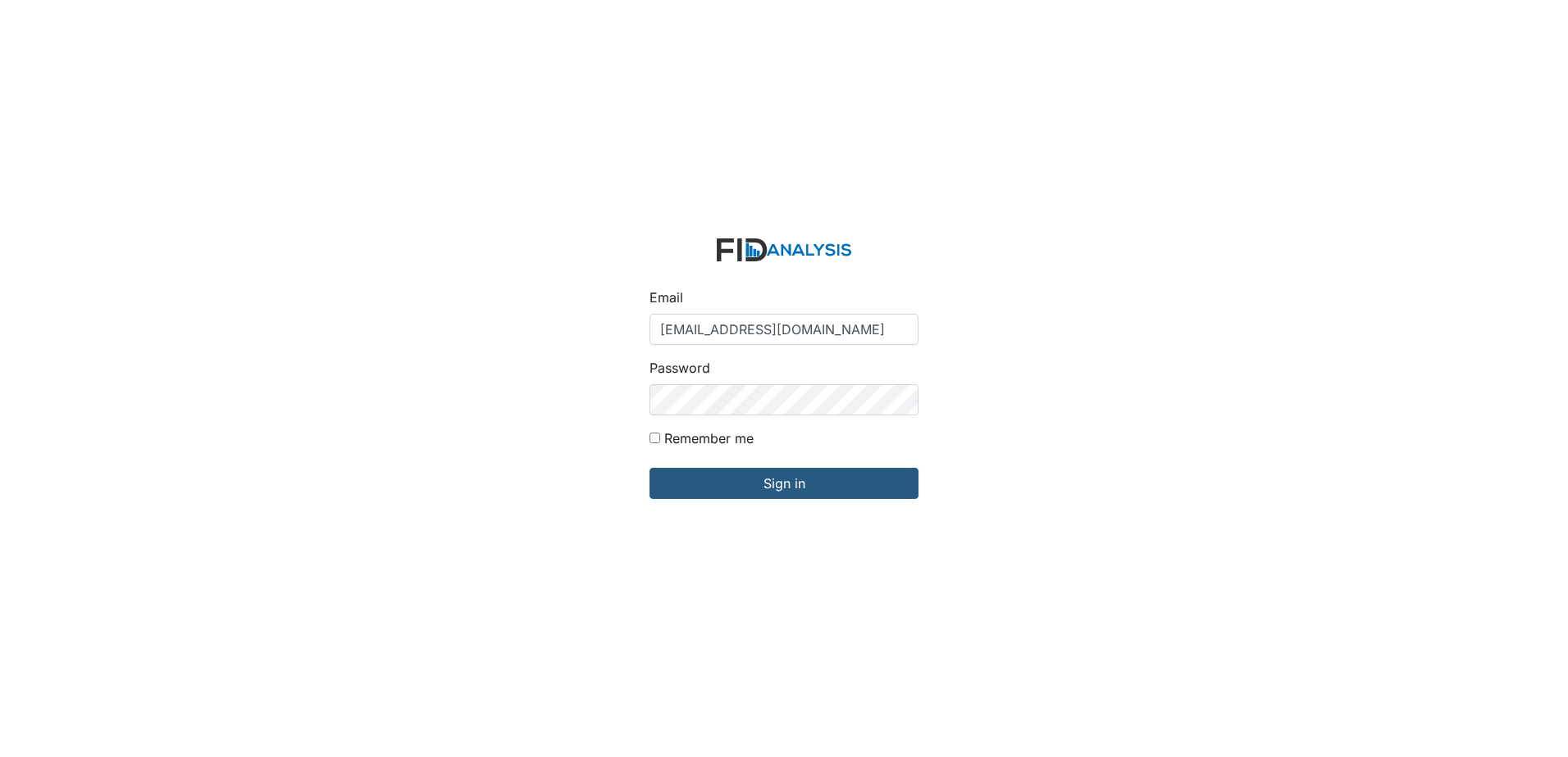
click at [741, 322] on input "[EMAIL_ADDRESS][DOMAIN_NAME]" at bounding box center [784, 329] width 269 height 31
type input "[EMAIL_ADDRESS][DOMAIN_NAME]"
click at [766, 481] on input "Sign in" at bounding box center [784, 483] width 269 height 31
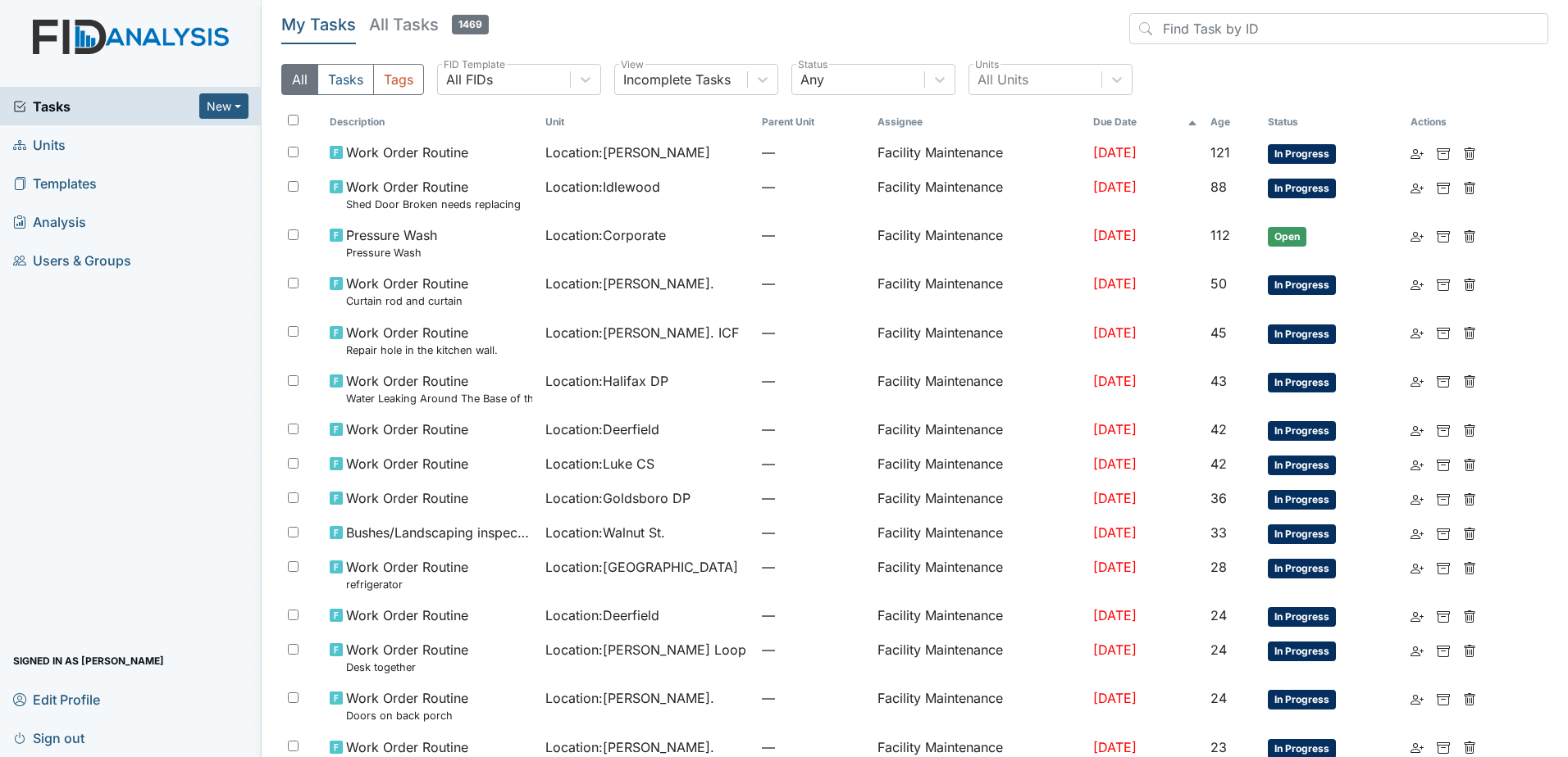
click at [189, 108] on span "Tasks" at bounding box center [106, 106] width 186 height 19
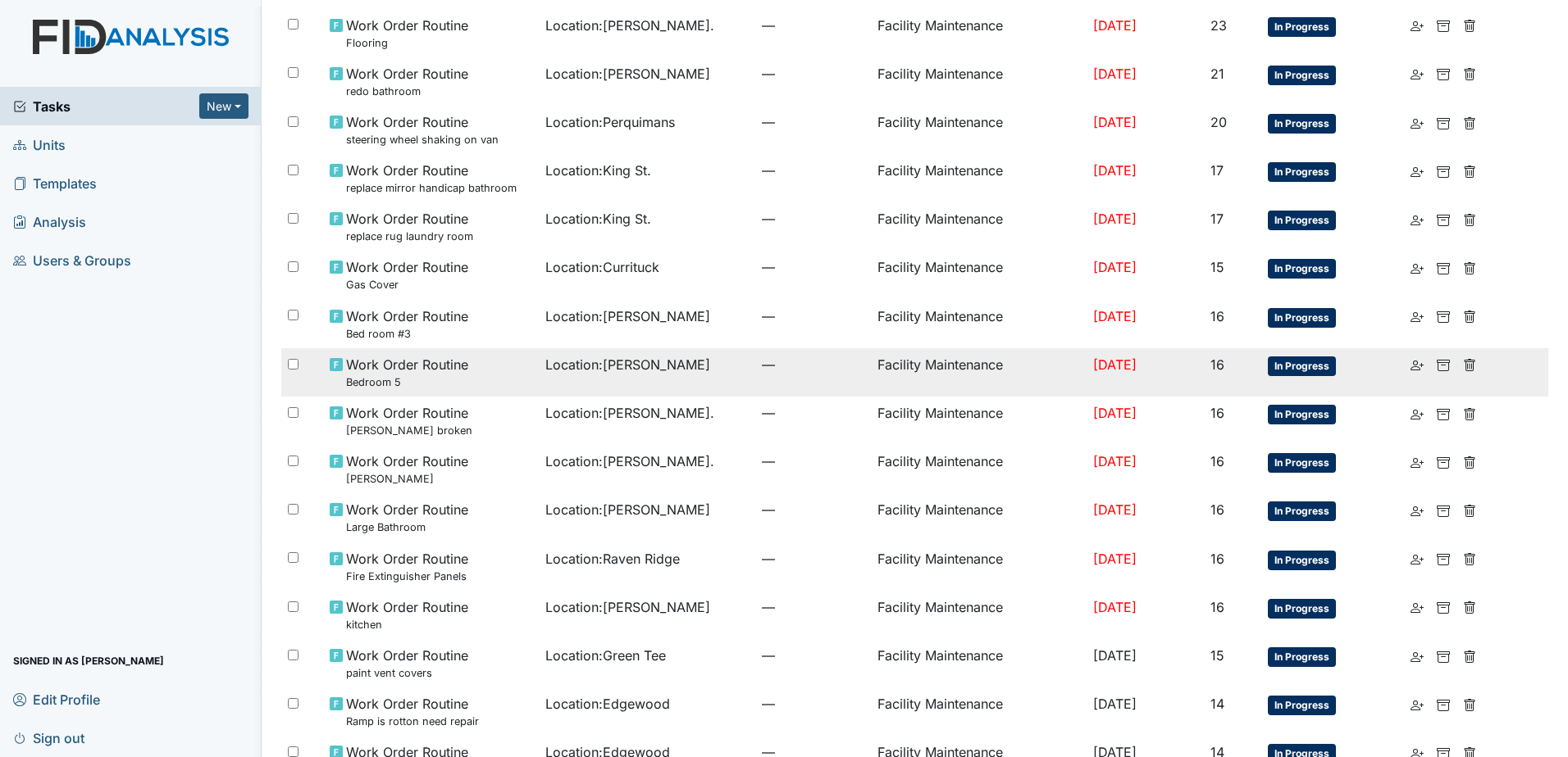
scroll to position [821, 0]
